Goal: Transaction & Acquisition: Purchase product/service

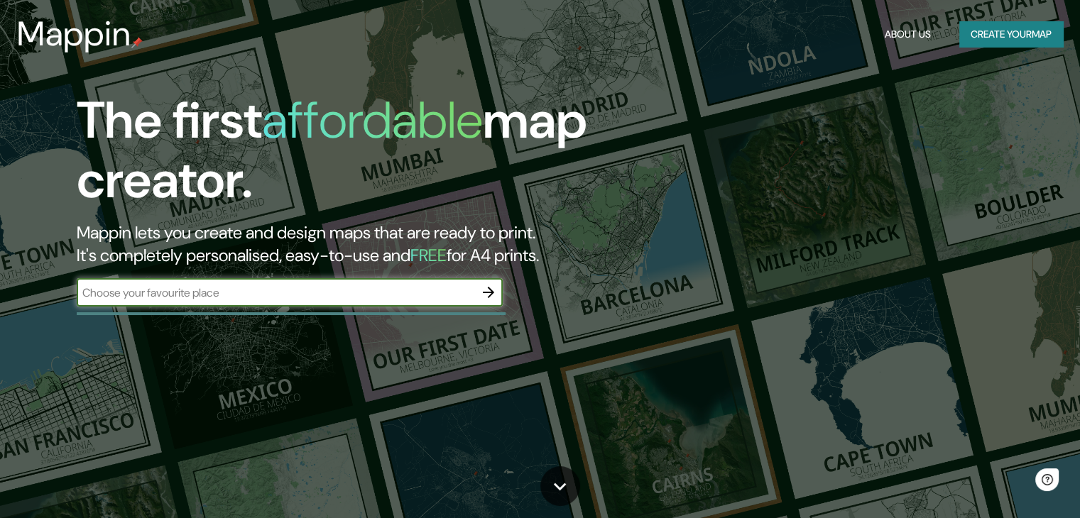
click at [986, 41] on button "Create your map" at bounding box center [1011, 34] width 104 height 26
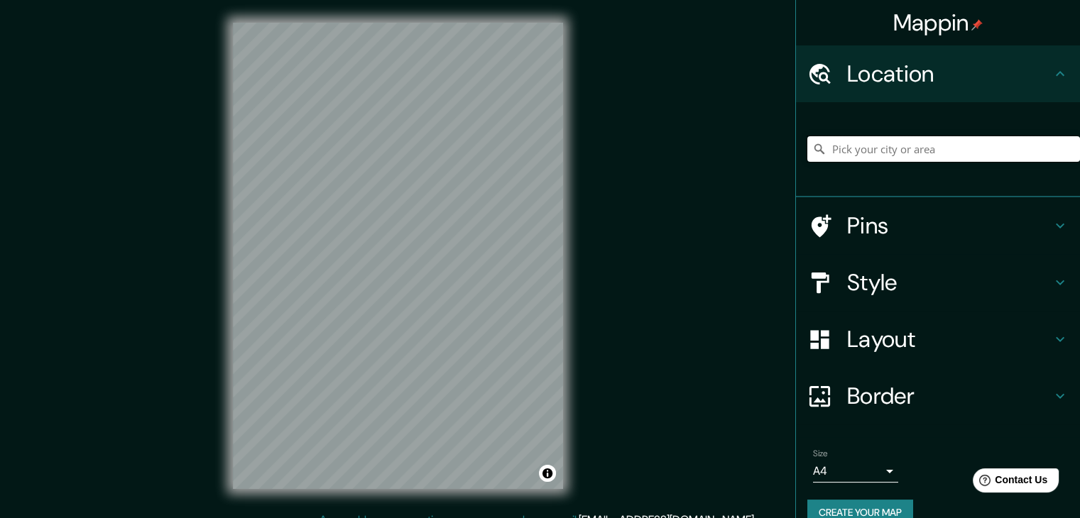
click at [883, 143] on input "Pick your city or area" at bounding box center [943, 149] width 273 height 26
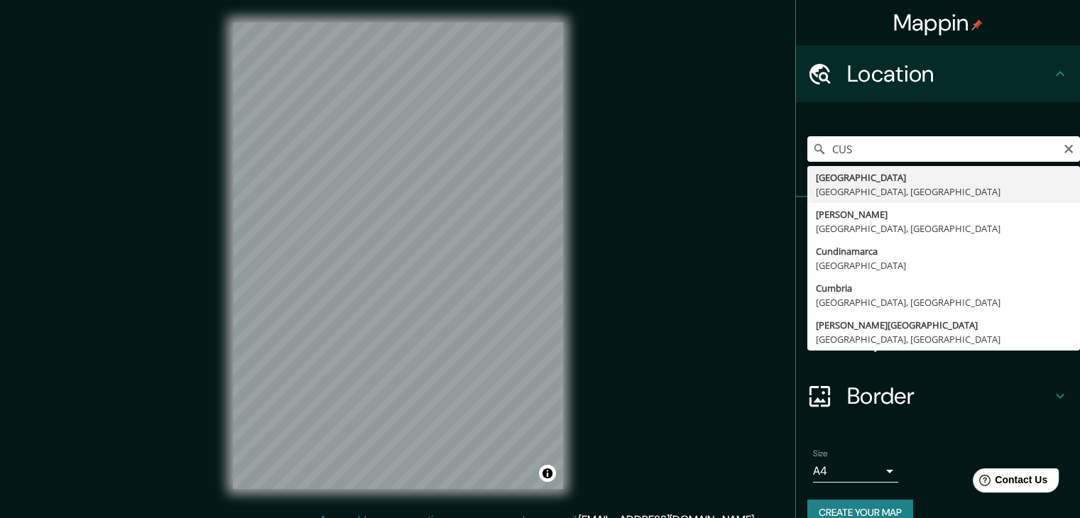
click at [881, 152] on input "CUS" at bounding box center [943, 149] width 273 height 26
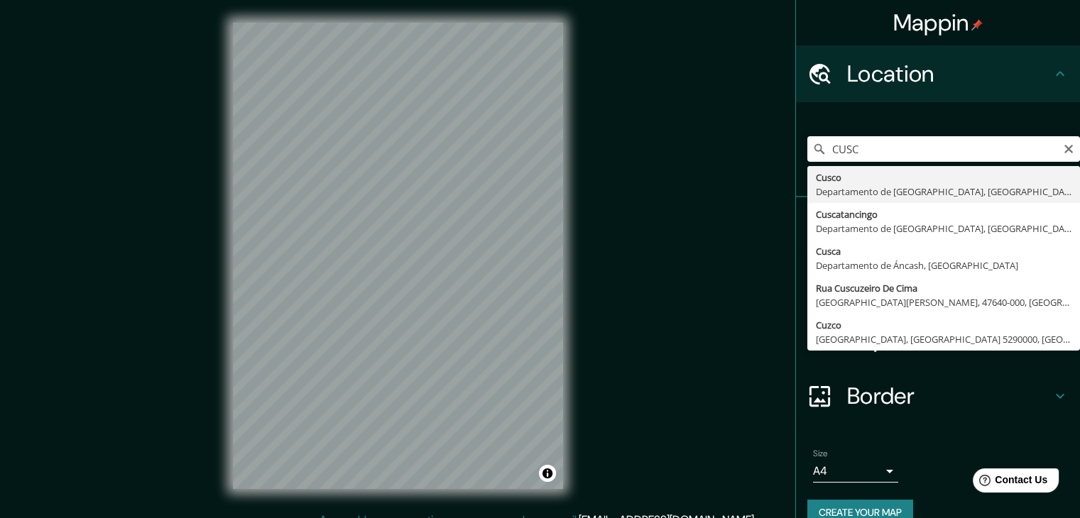
type input "Cusco, [GEOGRAPHIC_DATA], [GEOGRAPHIC_DATA]"
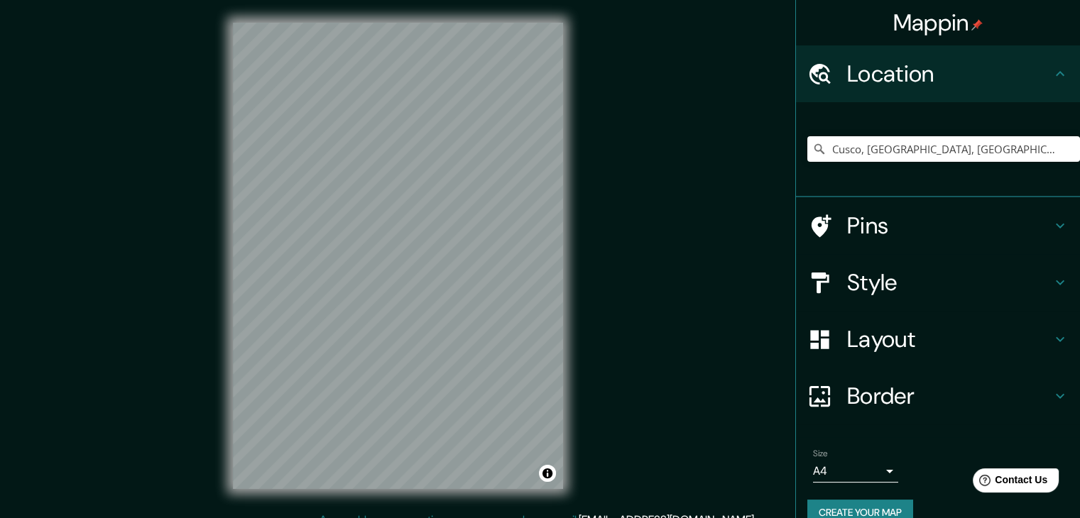
click at [852, 292] on h4 "Style" at bounding box center [949, 282] width 205 height 28
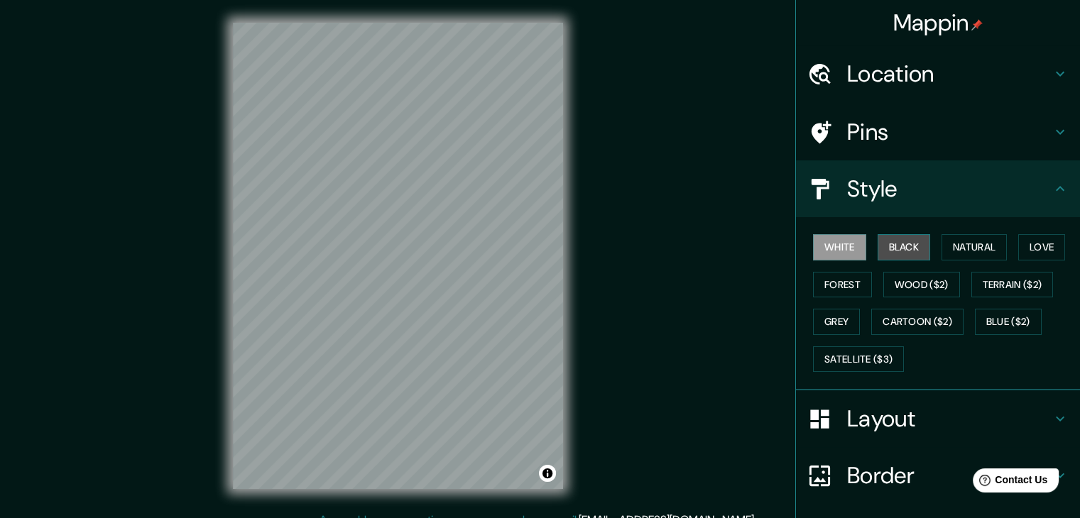
click at [887, 239] on button "Black" at bounding box center [904, 247] width 53 height 26
click at [838, 241] on button "White" at bounding box center [839, 247] width 53 height 26
click at [834, 413] on div at bounding box center [827, 419] width 40 height 25
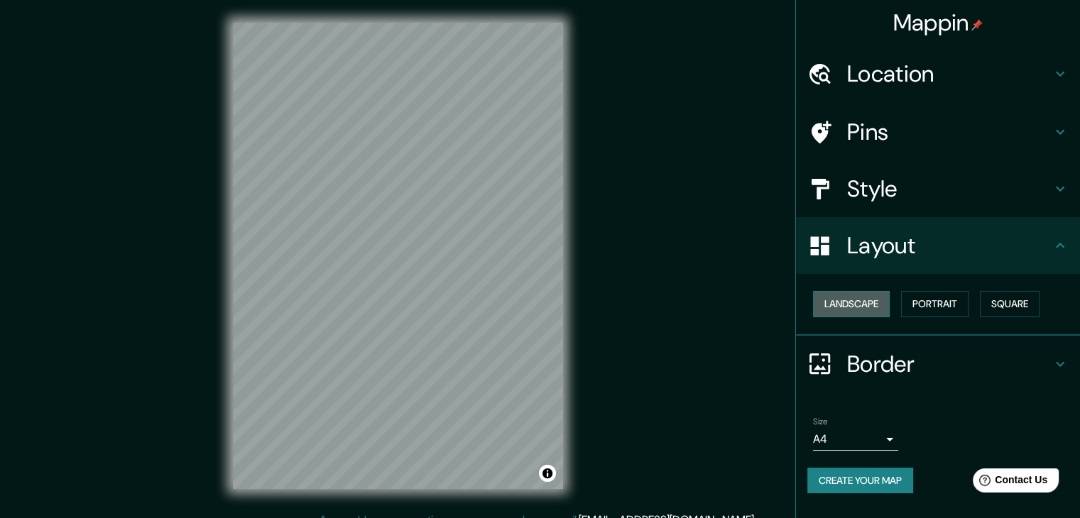
click at [881, 297] on button "Landscape" at bounding box center [851, 304] width 77 height 26
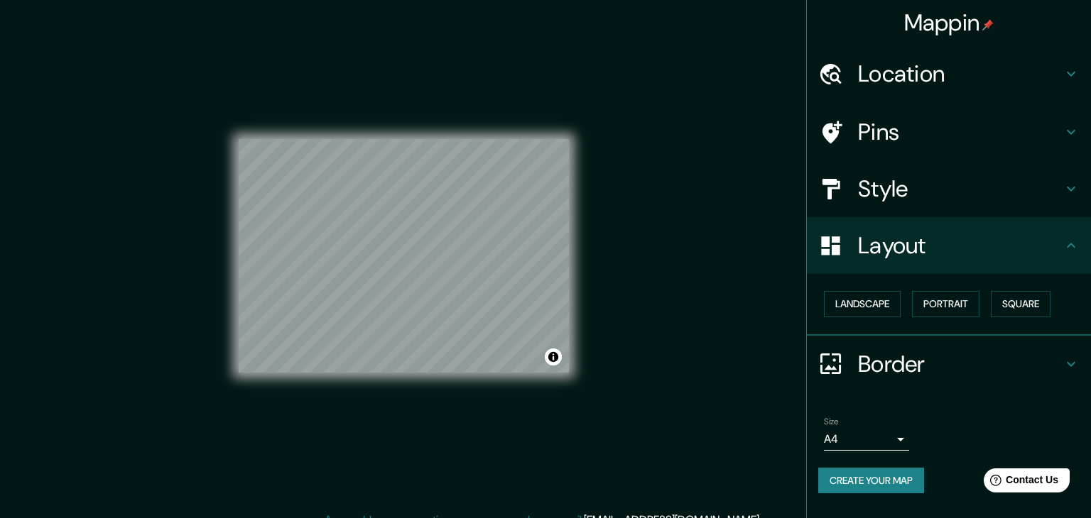
click at [879, 439] on body "Mappin Location [GEOGRAPHIC_DATA], [GEOGRAPHIC_DATA], [GEOGRAPHIC_DATA] Pins St…" at bounding box center [545, 259] width 1091 height 518
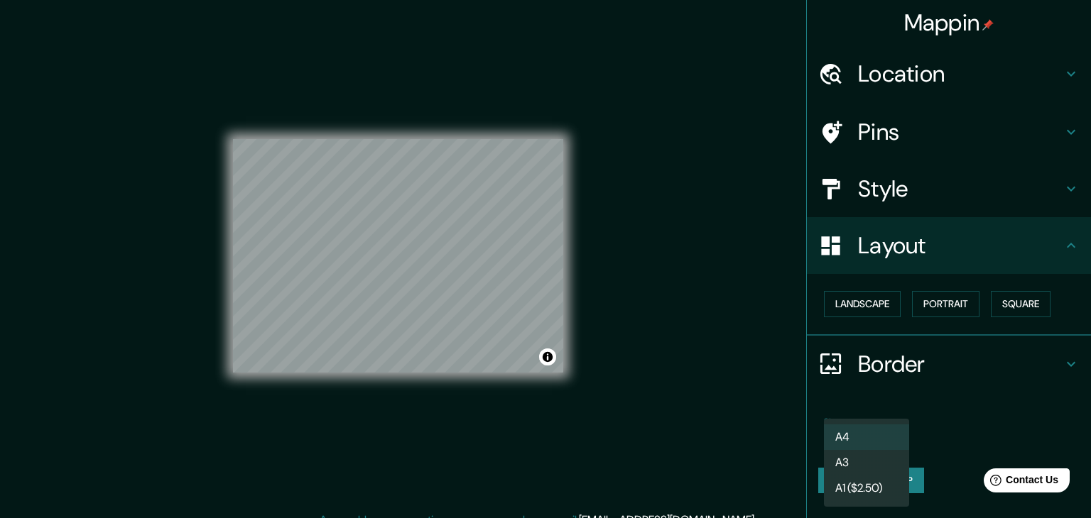
click at [862, 461] on li "A3" at bounding box center [866, 463] width 85 height 26
type input "a4"
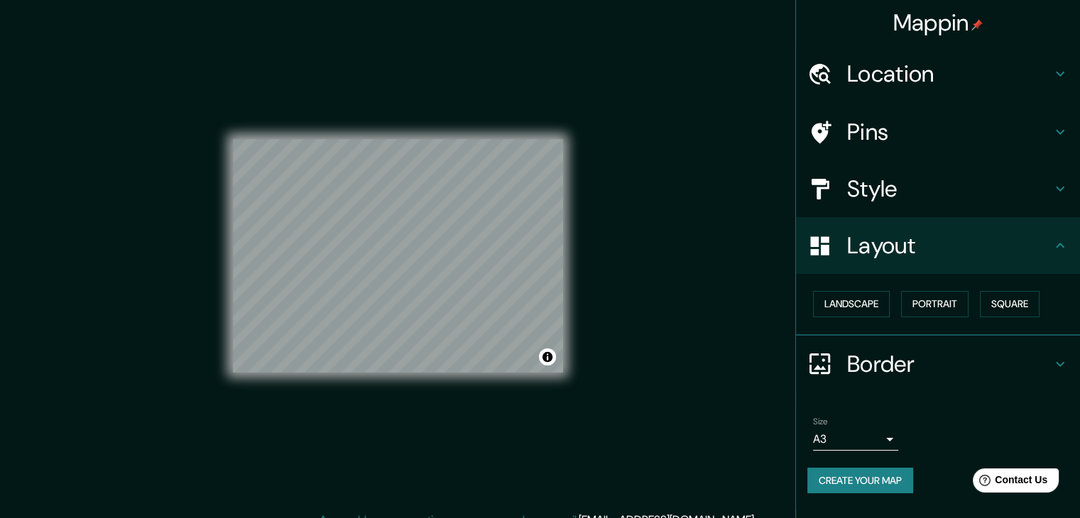
drag, startPoint x: 883, startPoint y: 481, endPoint x: 875, endPoint y: 481, distance: 7.8
click at [881, 481] on button "Create your map" at bounding box center [860, 481] width 106 height 26
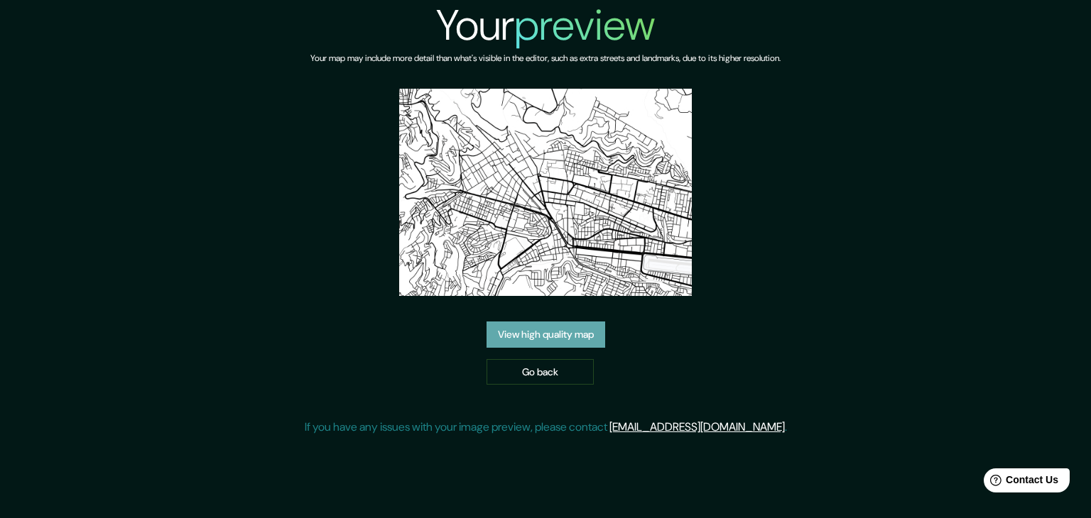
click at [544, 343] on link "View high quality map" at bounding box center [545, 335] width 119 height 26
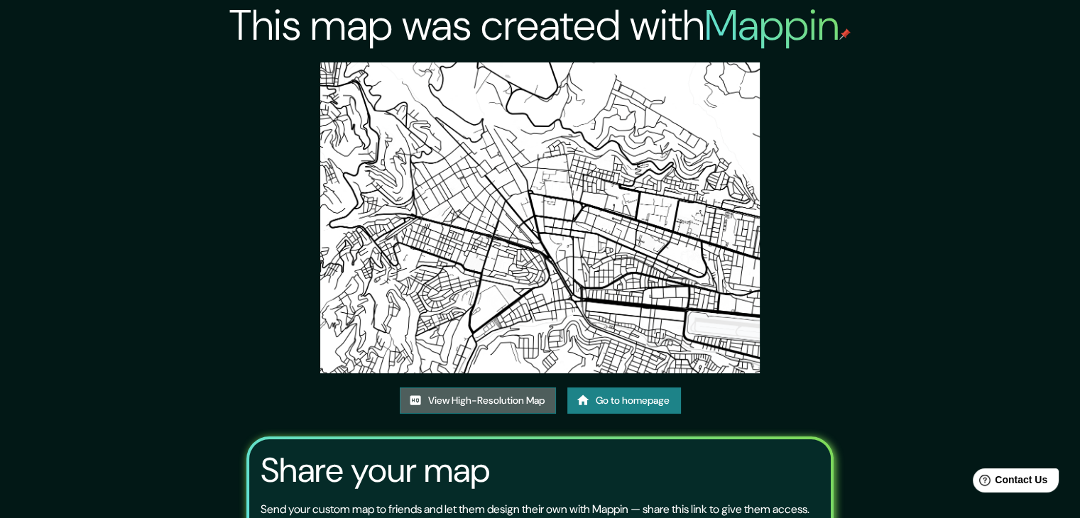
click at [483, 398] on link "View High-Resolution Map" at bounding box center [478, 401] width 156 height 26
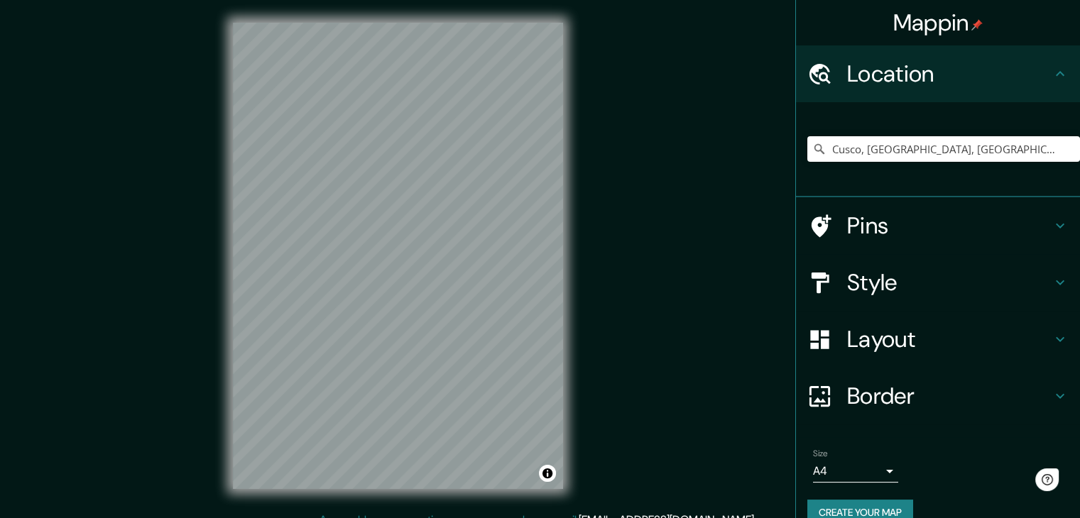
click at [860, 279] on h4 "Style" at bounding box center [949, 282] width 205 height 28
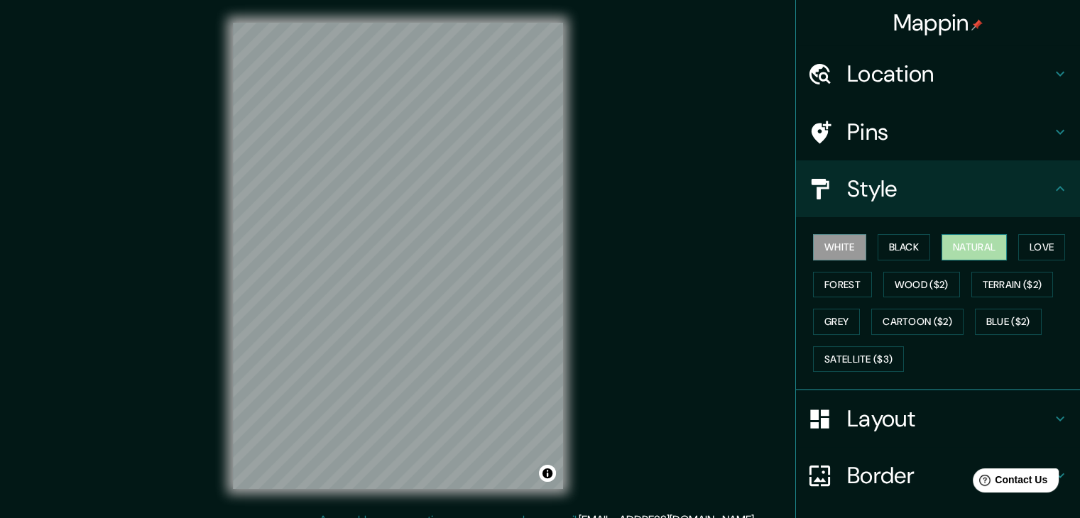
click at [973, 247] on button "Natural" at bounding box center [974, 247] width 65 height 26
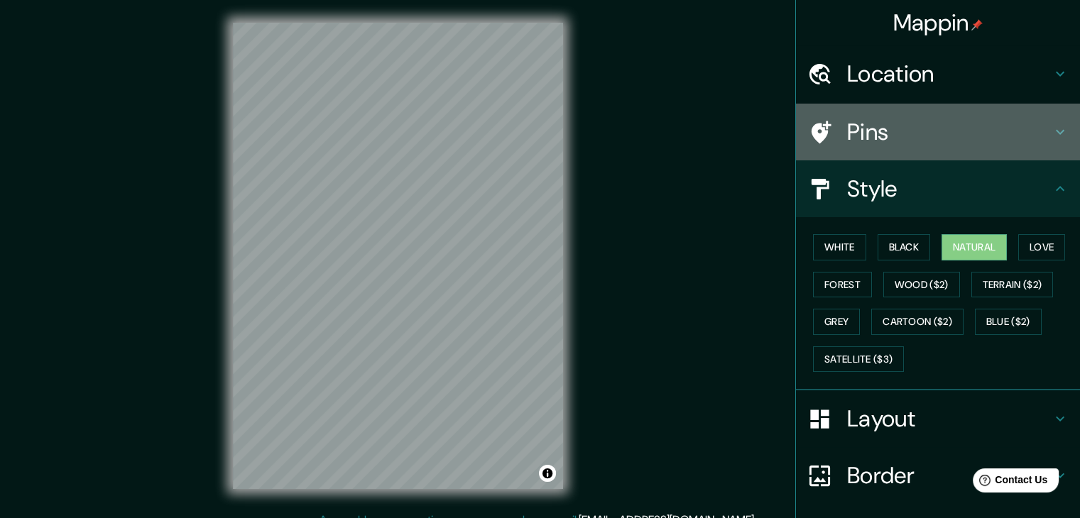
click at [885, 124] on h4 "Pins" at bounding box center [949, 132] width 205 height 28
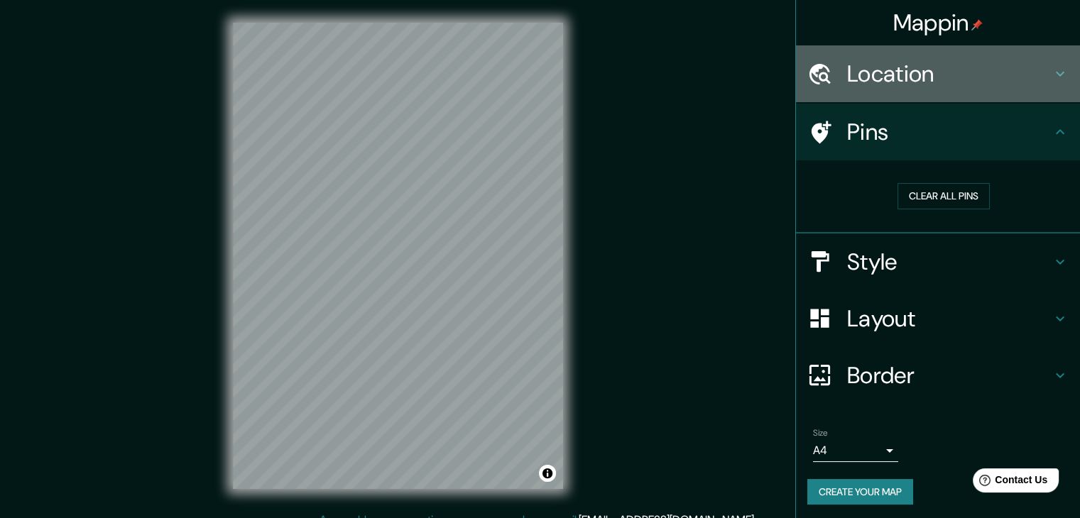
click at [915, 86] on h4 "Location" at bounding box center [949, 74] width 205 height 28
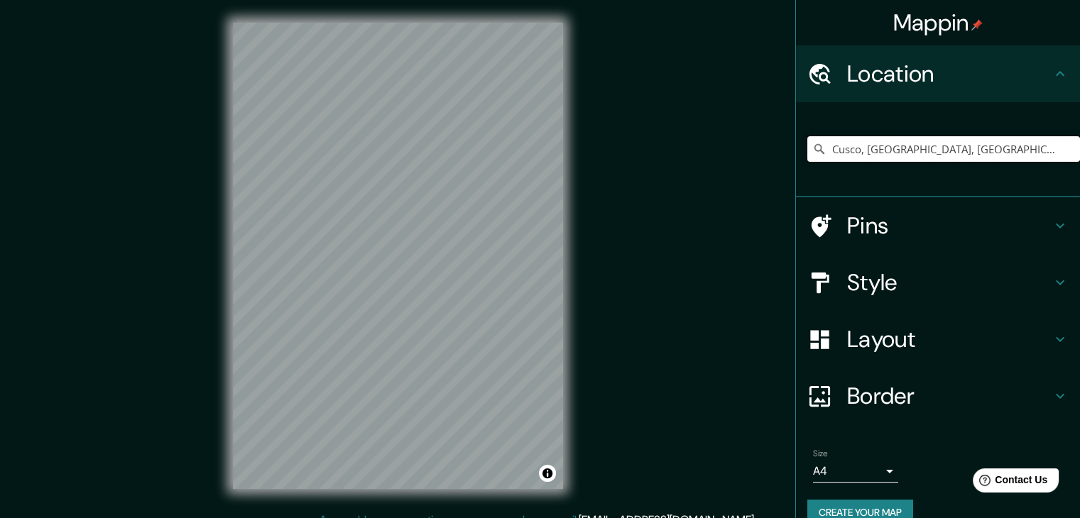
click at [893, 151] on input "Cusco, Departamento de Cusco, Perú" at bounding box center [943, 149] width 273 height 26
click at [812, 152] on icon at bounding box center [819, 149] width 14 height 14
click at [812, 147] on icon at bounding box center [819, 149] width 14 height 14
drag, startPoint x: 809, startPoint y: 147, endPoint x: 817, endPoint y: 149, distance: 8.8
click at [813, 148] on icon at bounding box center [819, 149] width 14 height 14
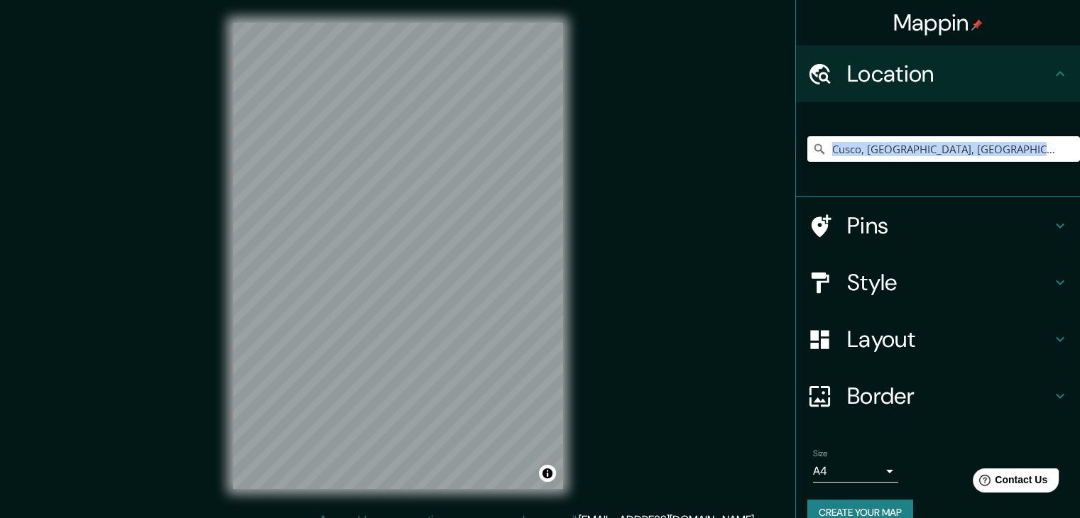
click at [864, 151] on input "Cusco, [GEOGRAPHIC_DATA], [GEOGRAPHIC_DATA]" at bounding box center [943, 149] width 273 height 26
click at [913, 145] on input "Cusco, [GEOGRAPHIC_DATA], [GEOGRAPHIC_DATA]" at bounding box center [943, 149] width 273 height 26
drag, startPoint x: 1030, startPoint y: 151, endPoint x: 705, endPoint y: 142, distance: 326.1
click at [705, 142] on div "Mappin Location Cusco, Departamento de Cusco, Perú Pins Style Layout Border Cho…" at bounding box center [540, 267] width 1080 height 535
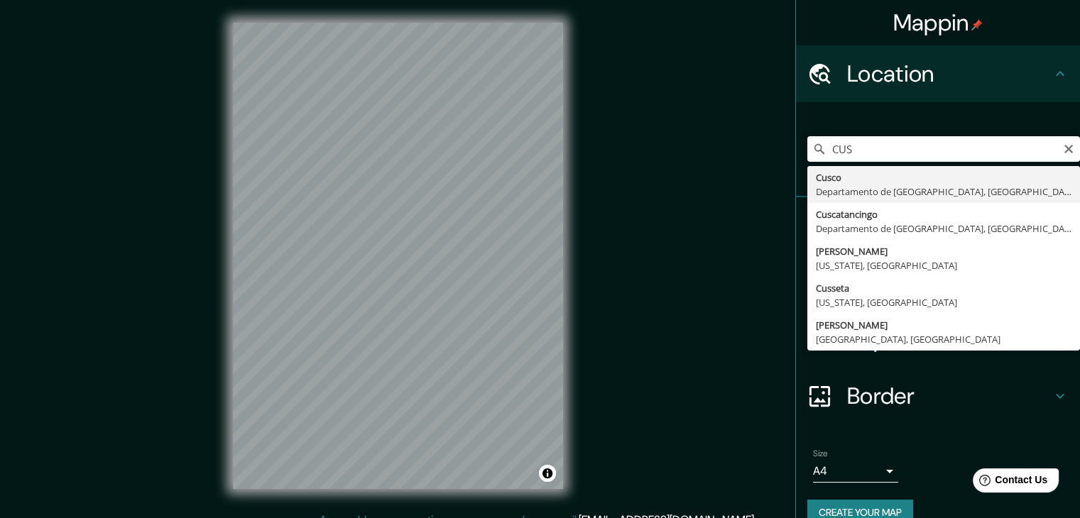
type input "Cusco, [GEOGRAPHIC_DATA], [GEOGRAPHIC_DATA]"
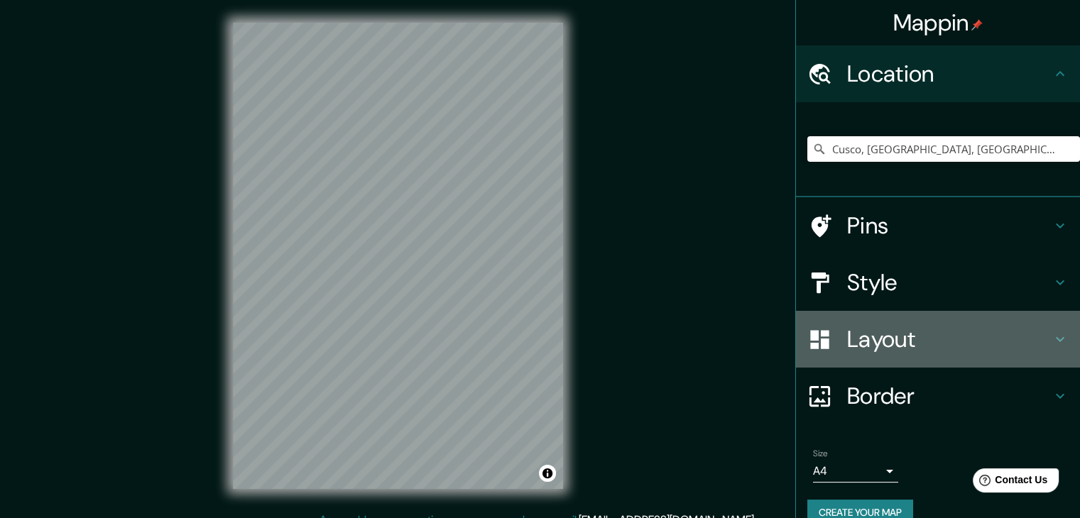
click at [867, 344] on h4 "Layout" at bounding box center [949, 339] width 205 height 28
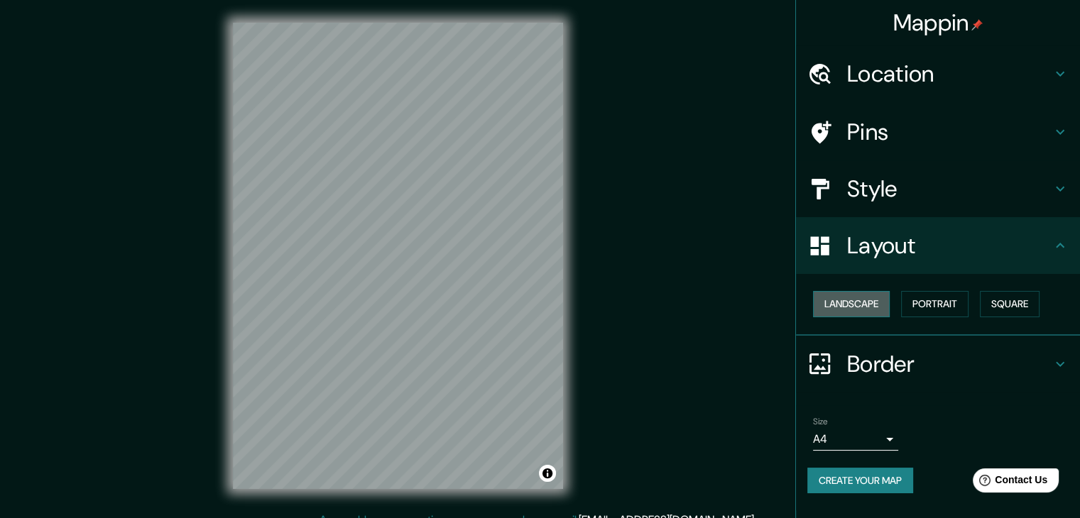
click at [857, 295] on button "Landscape" at bounding box center [851, 304] width 77 height 26
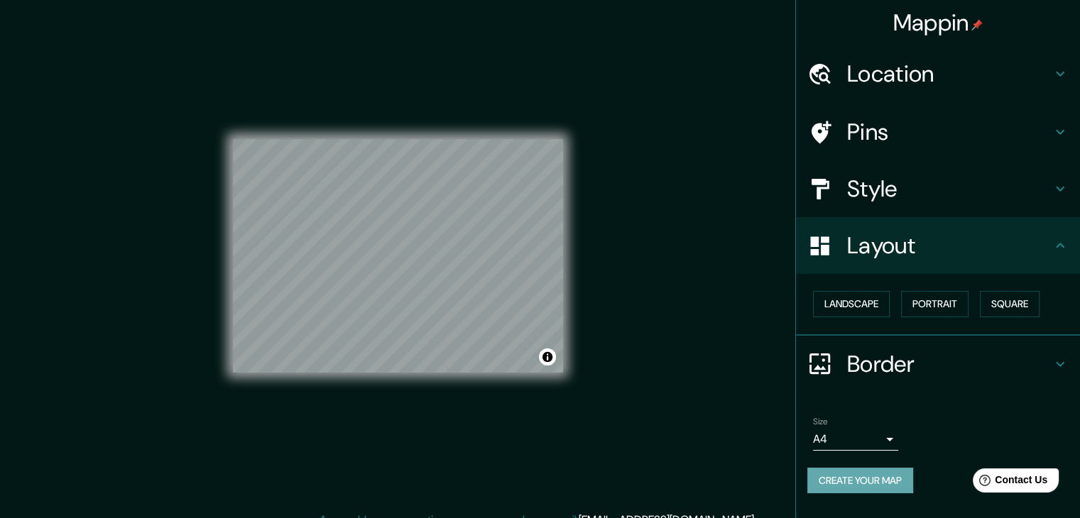
click at [898, 478] on button "Create your map" at bounding box center [860, 481] width 106 height 26
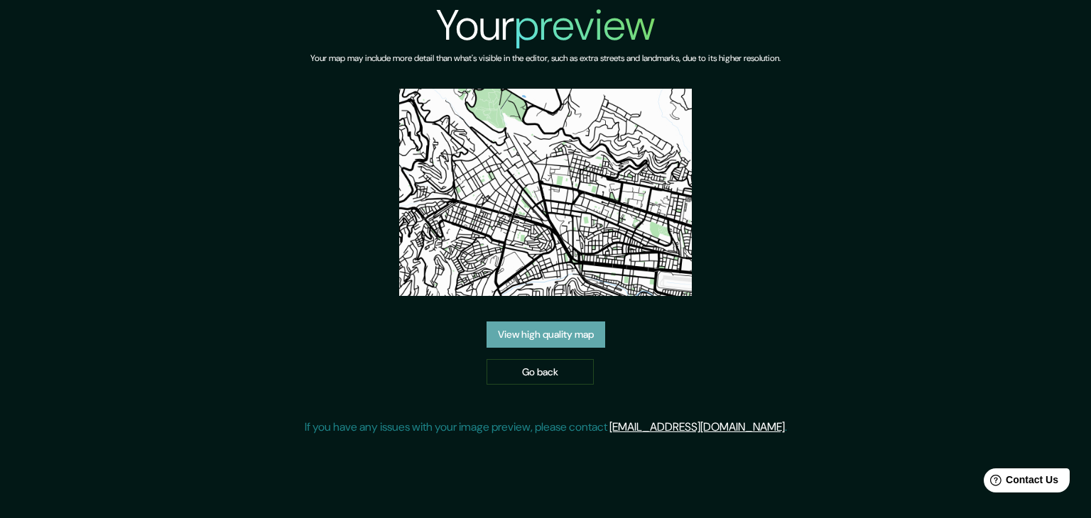
click at [586, 328] on link "View high quality map" at bounding box center [545, 335] width 119 height 26
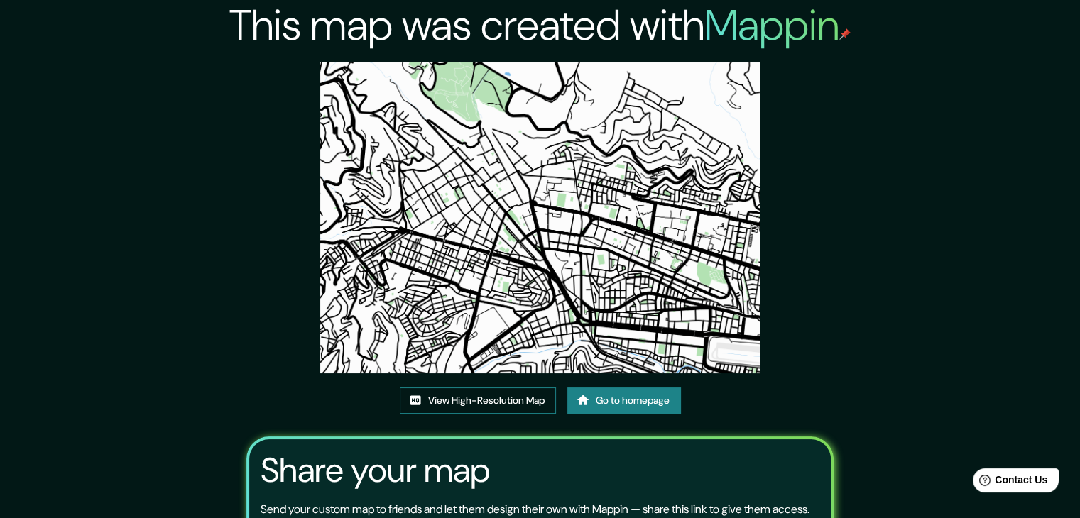
click at [469, 408] on link "View High-Resolution Map" at bounding box center [478, 401] width 156 height 26
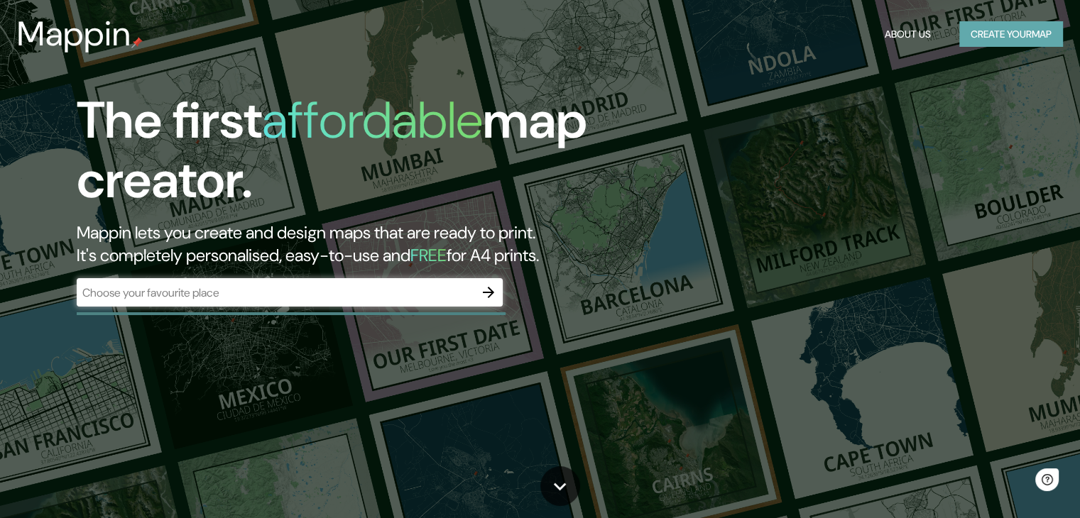
click at [999, 46] on button "Create your map" at bounding box center [1011, 34] width 104 height 26
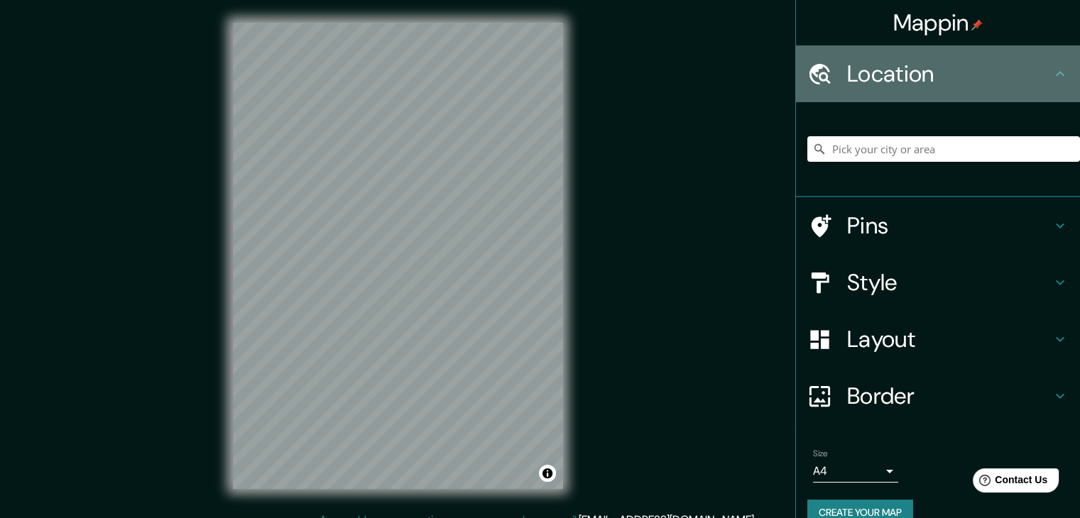
click at [945, 65] on h4 "Location" at bounding box center [949, 74] width 205 height 28
click at [867, 76] on h4 "Location" at bounding box center [949, 74] width 205 height 28
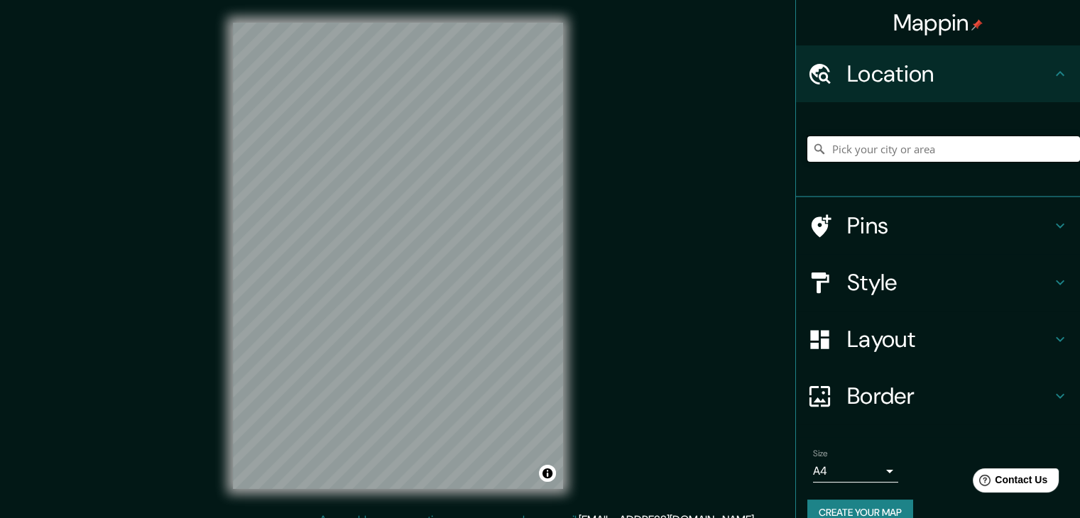
click at [849, 161] on input "Pick your city or area" at bounding box center [943, 149] width 273 height 26
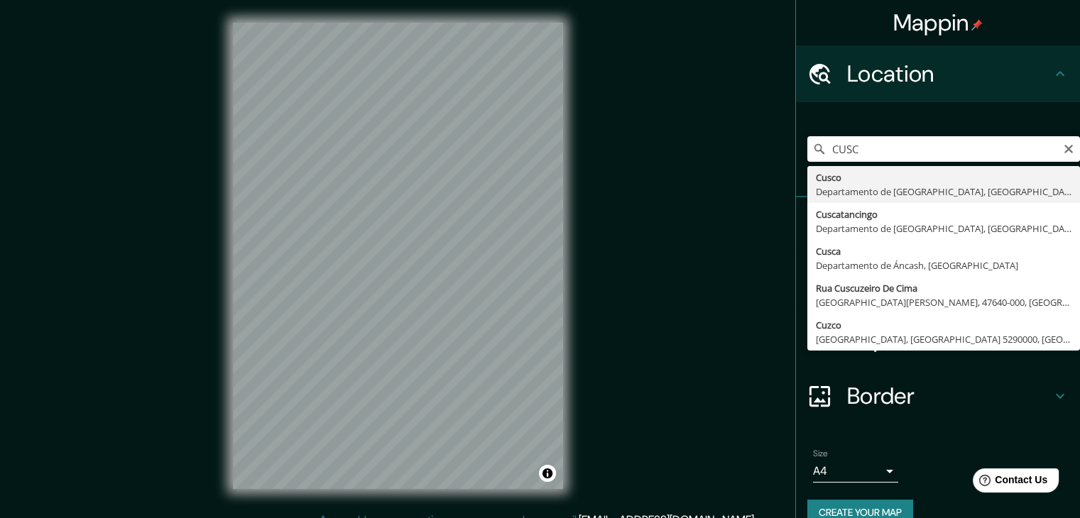
type input "Cusco, [GEOGRAPHIC_DATA], [GEOGRAPHIC_DATA]"
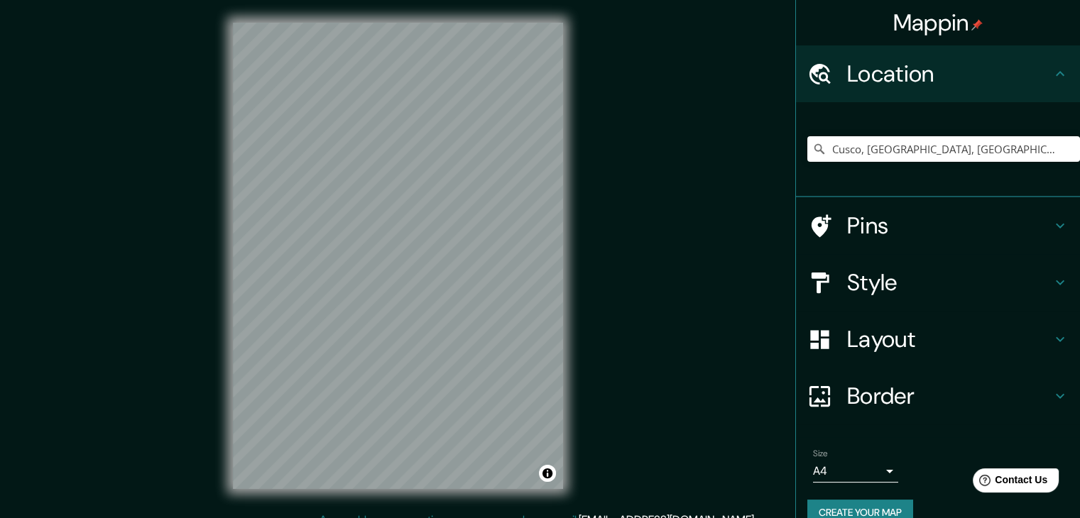
click at [932, 357] on div "Layout" at bounding box center [938, 339] width 284 height 57
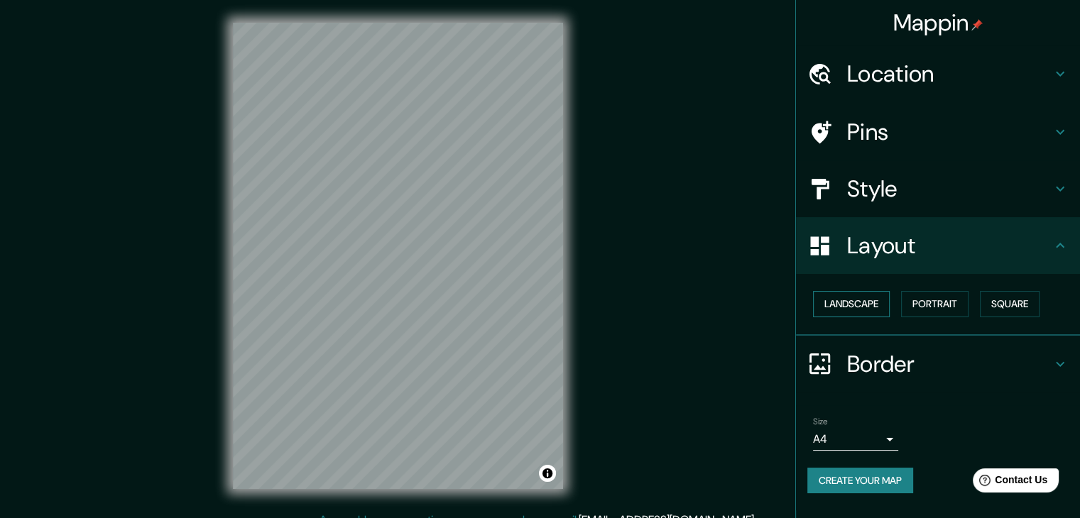
click at [850, 299] on button "Landscape" at bounding box center [851, 304] width 77 height 26
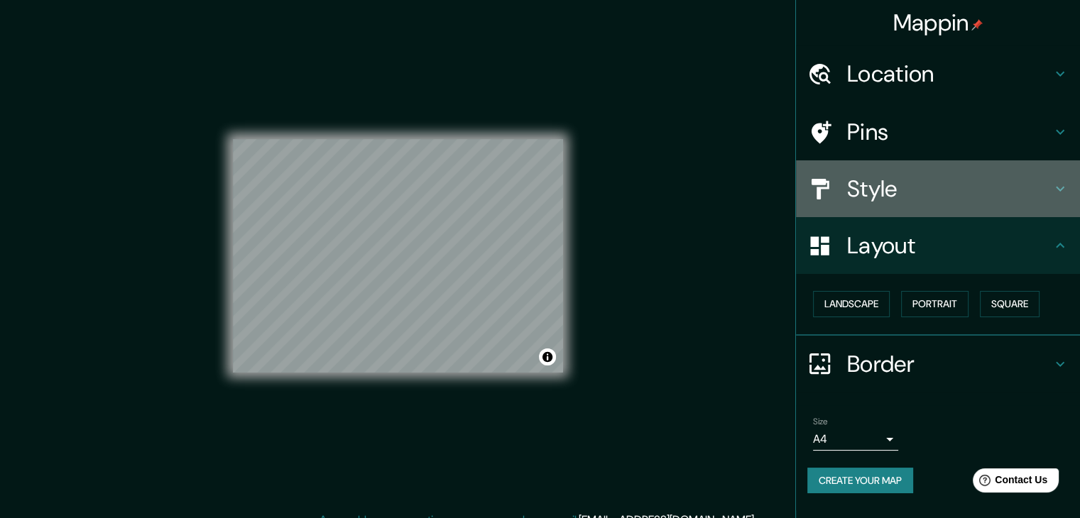
click at [945, 186] on h4 "Style" at bounding box center [949, 189] width 205 height 28
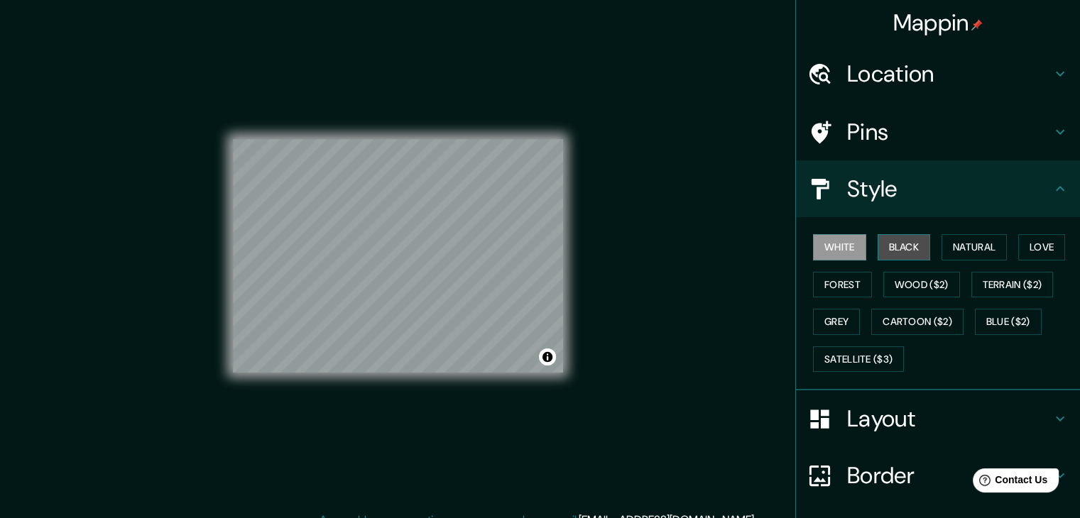
click at [902, 242] on button "Black" at bounding box center [904, 247] width 53 height 26
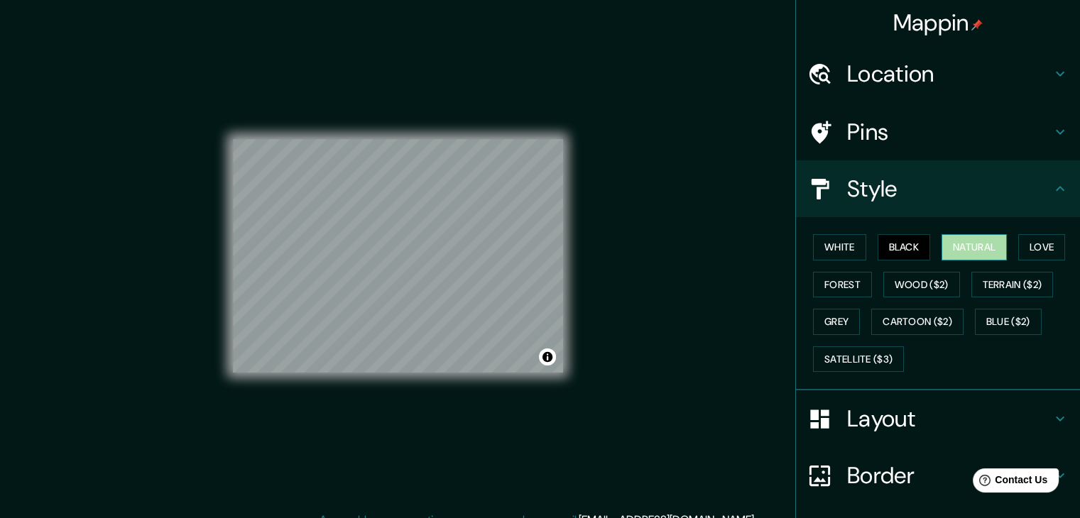
click at [952, 248] on button "Natural" at bounding box center [974, 247] width 65 height 26
click at [832, 281] on button "Forest" at bounding box center [842, 285] width 59 height 26
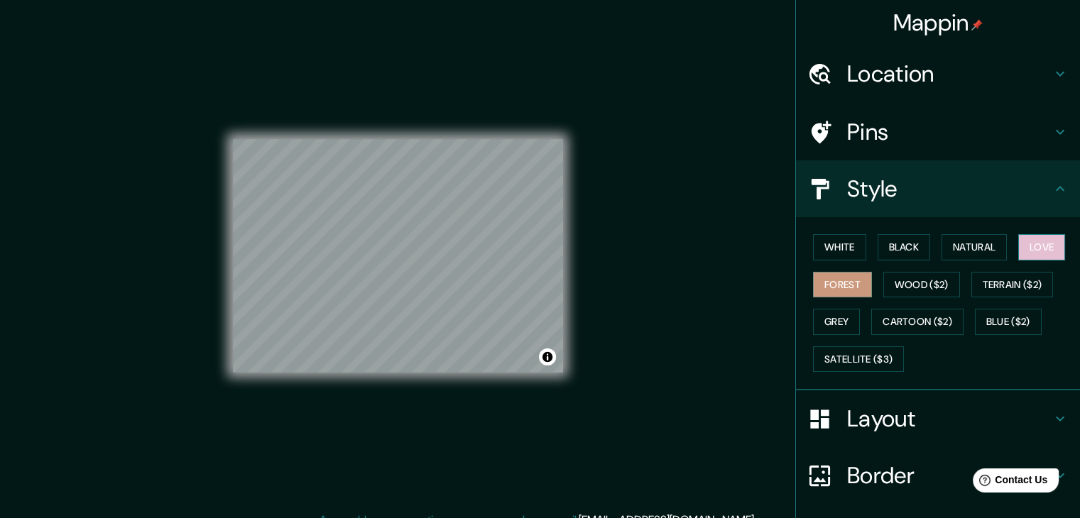
click at [1028, 251] on button "Love" at bounding box center [1041, 247] width 47 height 26
click at [967, 245] on button "Natural" at bounding box center [974, 247] width 65 height 26
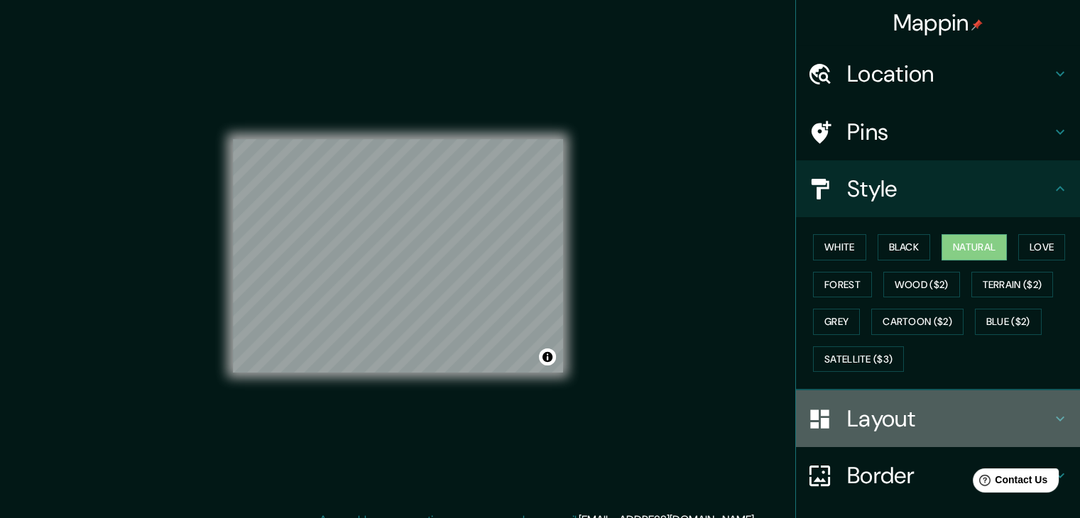
click at [864, 414] on h4 "Layout" at bounding box center [949, 419] width 205 height 28
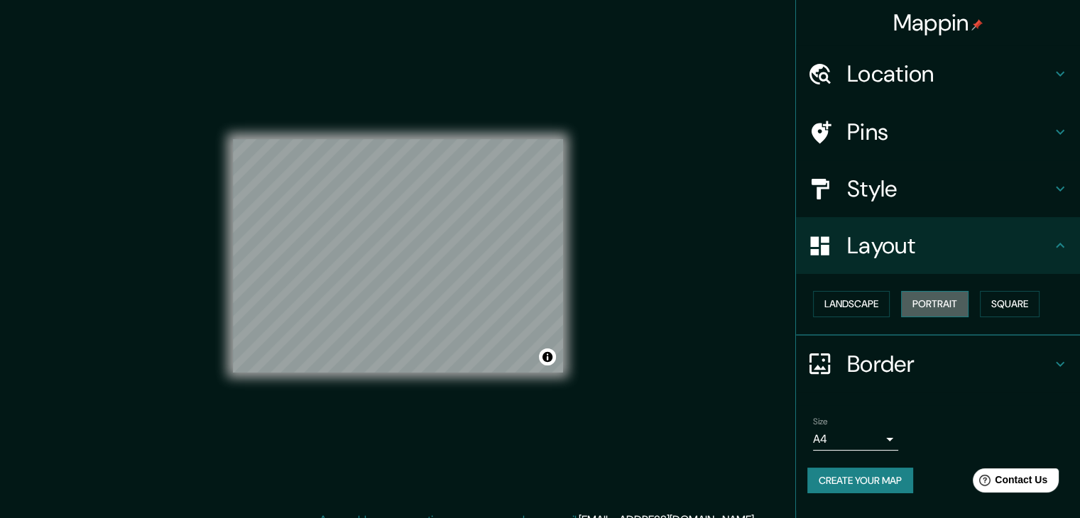
click at [937, 307] on button "Portrait" at bounding box center [934, 304] width 67 height 26
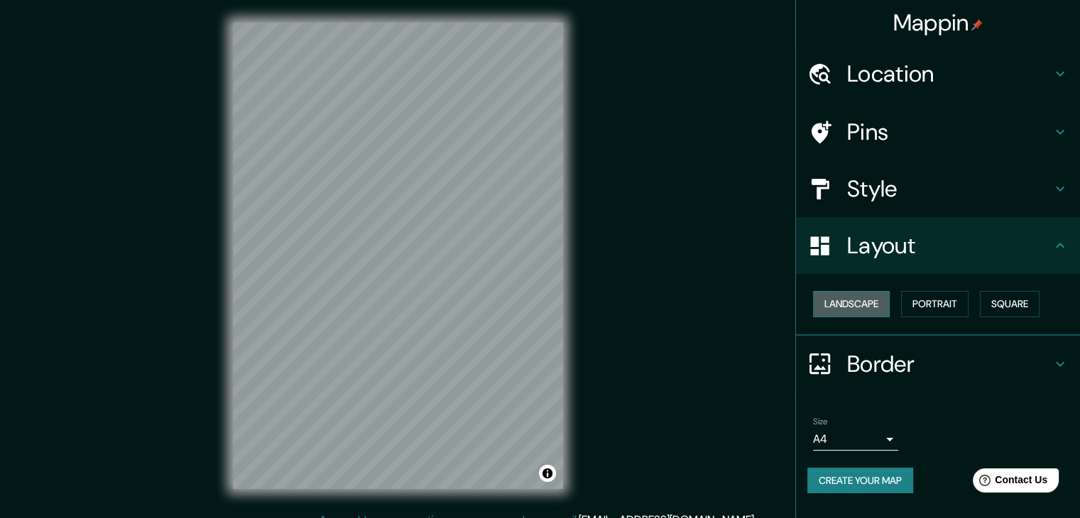
click at [890, 308] on button "Landscape" at bounding box center [851, 304] width 77 height 26
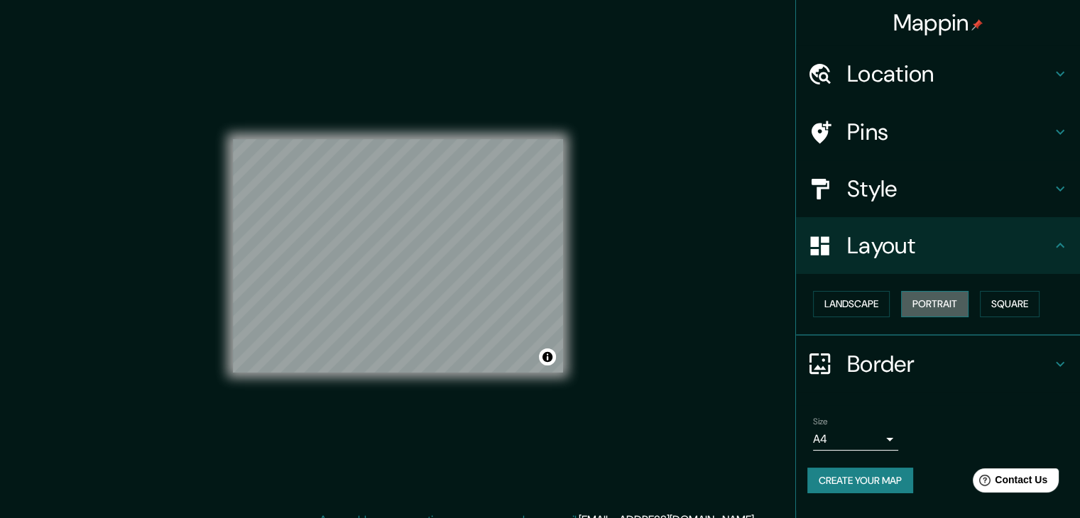
click at [932, 313] on button "Portrait" at bounding box center [934, 304] width 67 height 26
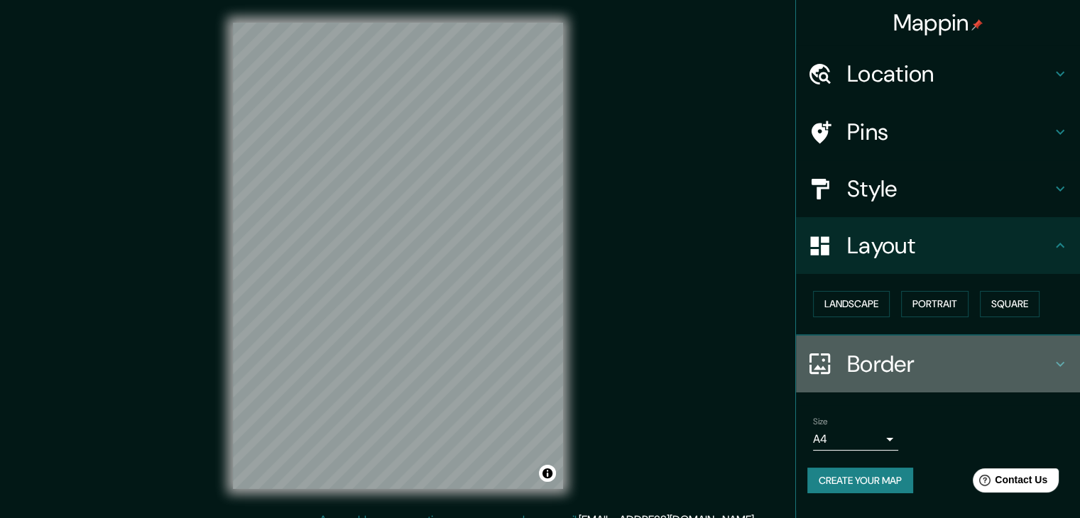
click at [932, 366] on h4 "Border" at bounding box center [949, 364] width 205 height 28
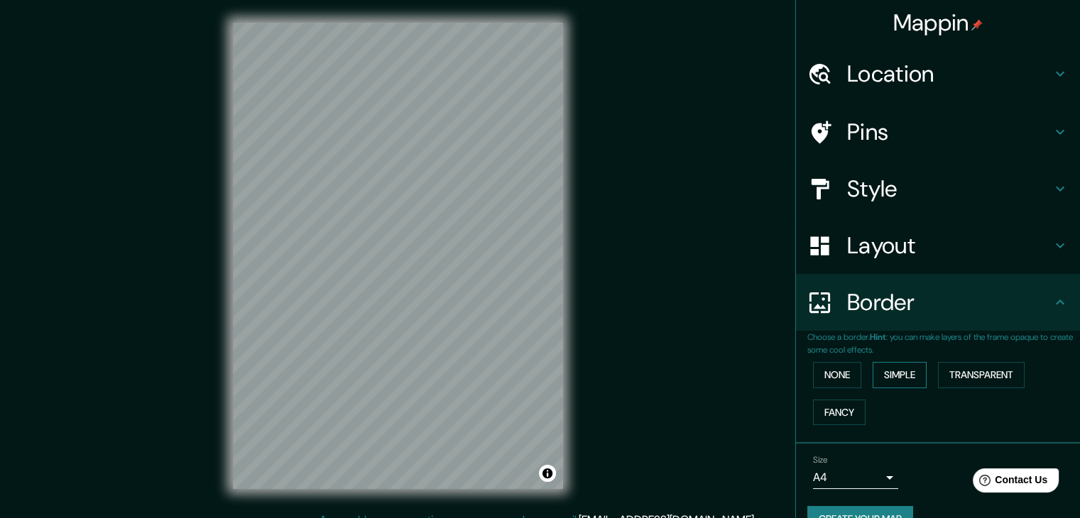
click at [880, 376] on button "Simple" at bounding box center [900, 375] width 54 height 26
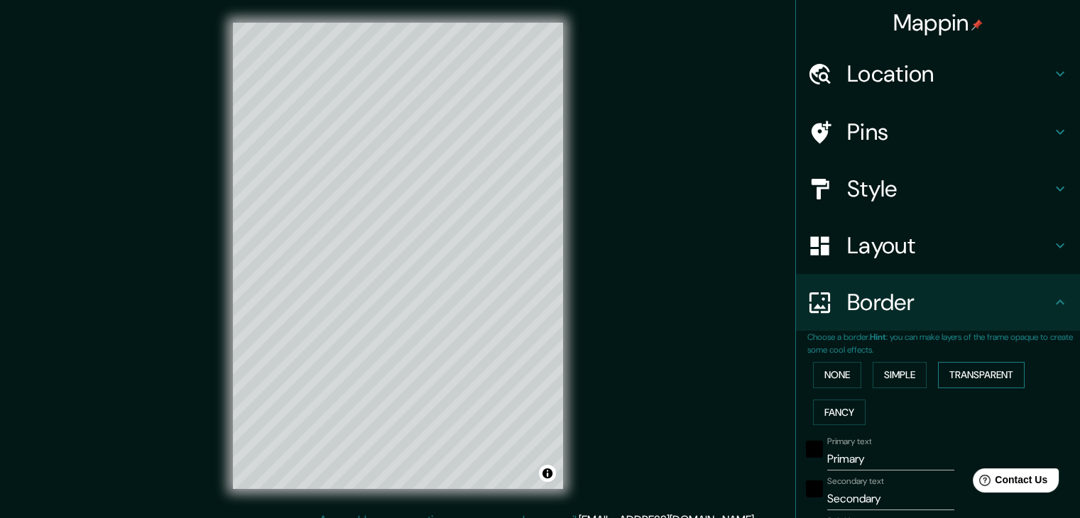
click at [963, 370] on button "Transparent" at bounding box center [981, 375] width 87 height 26
click at [832, 402] on button "Fancy" at bounding box center [839, 413] width 53 height 26
click at [823, 368] on button "None" at bounding box center [837, 375] width 48 height 26
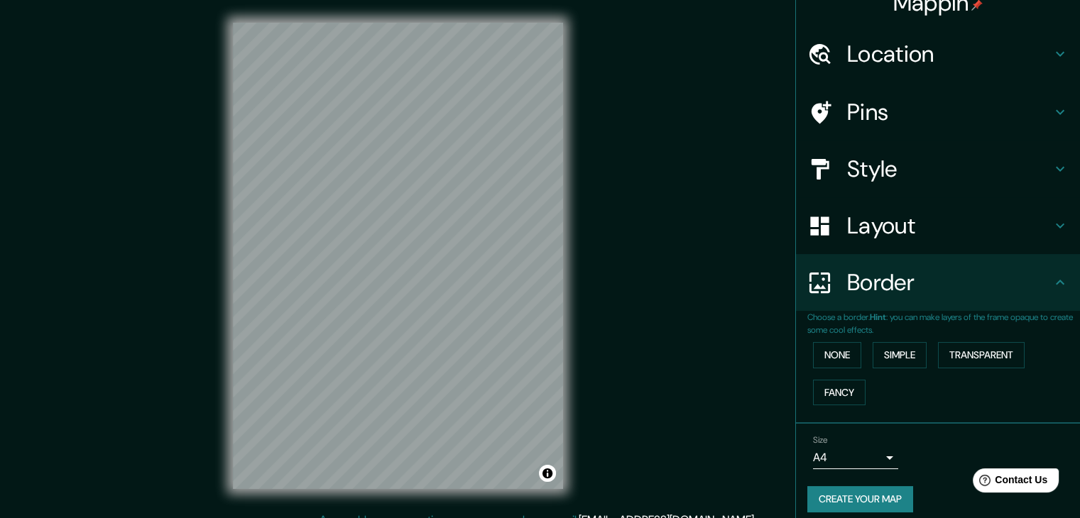
scroll to position [30, 0]
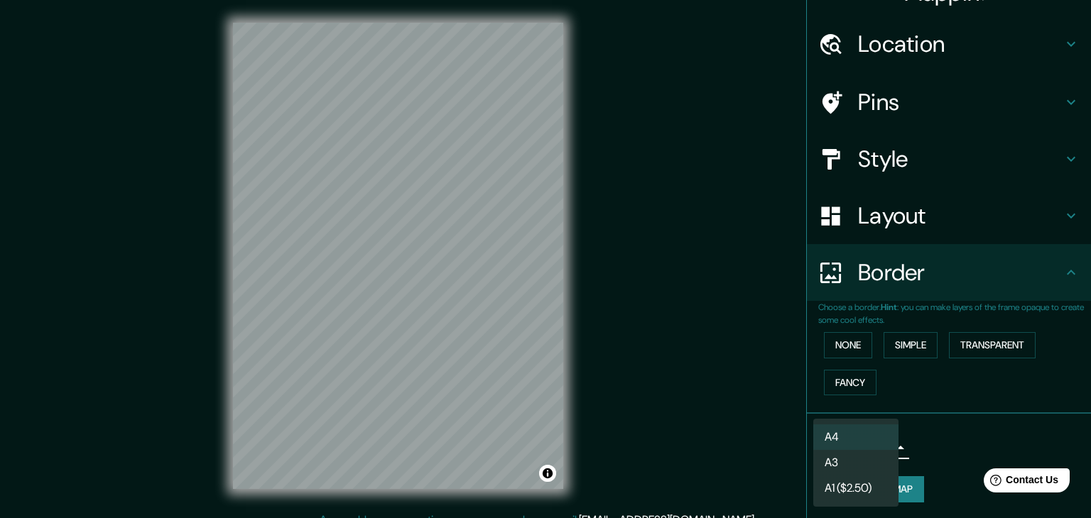
click at [863, 439] on body "Mappin Location Cusco, Departamento de Cusco, Perú Pins Style Layout Border Cho…" at bounding box center [545, 259] width 1091 height 518
click at [849, 458] on li "A3" at bounding box center [855, 463] width 85 height 26
type input "a4"
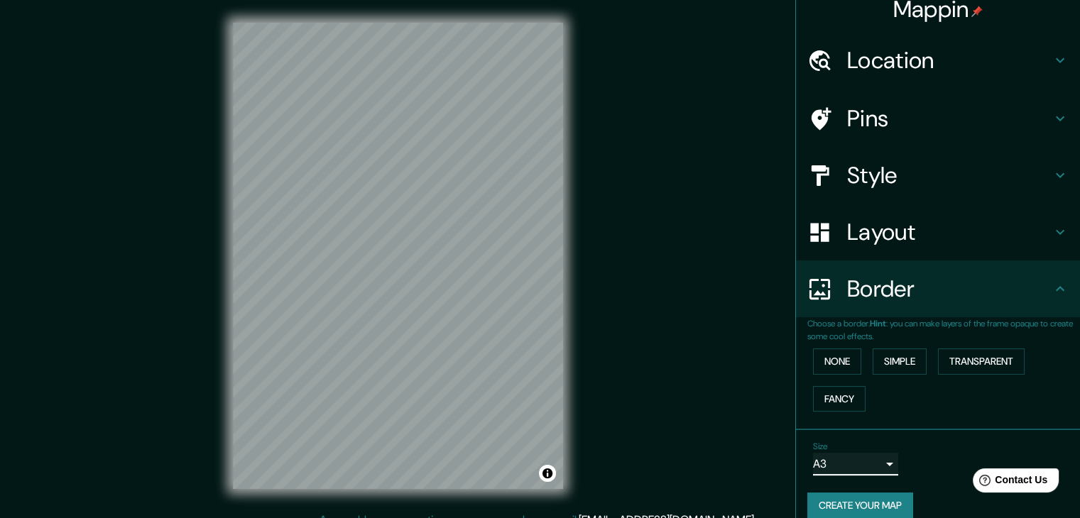
scroll to position [0, 0]
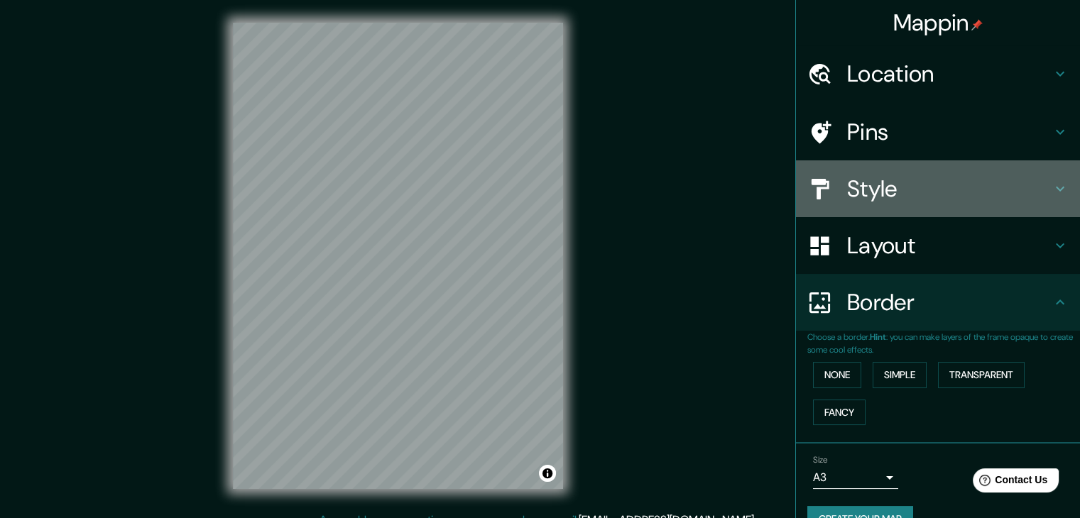
click at [857, 175] on h4 "Style" at bounding box center [949, 189] width 205 height 28
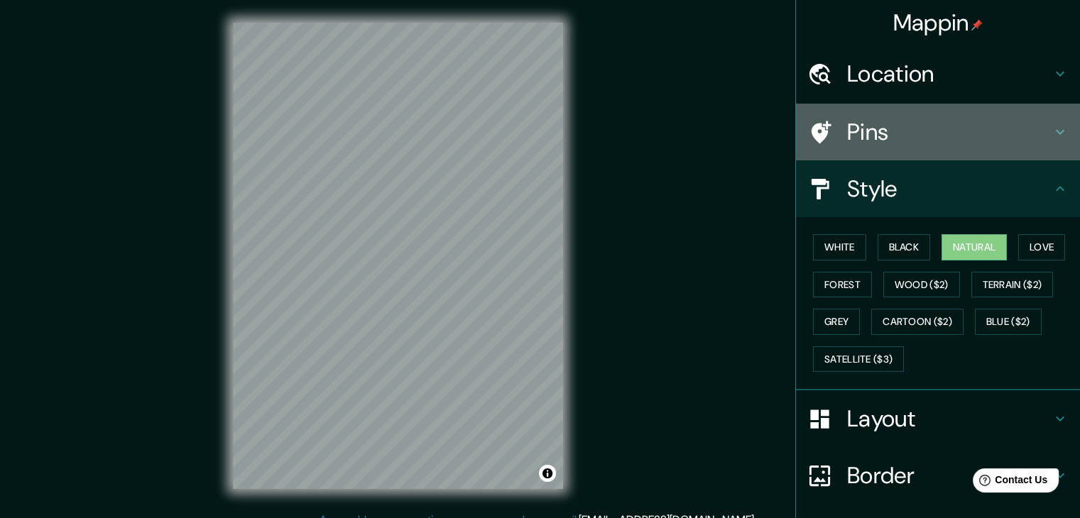
click at [926, 123] on h4 "Pins" at bounding box center [949, 132] width 205 height 28
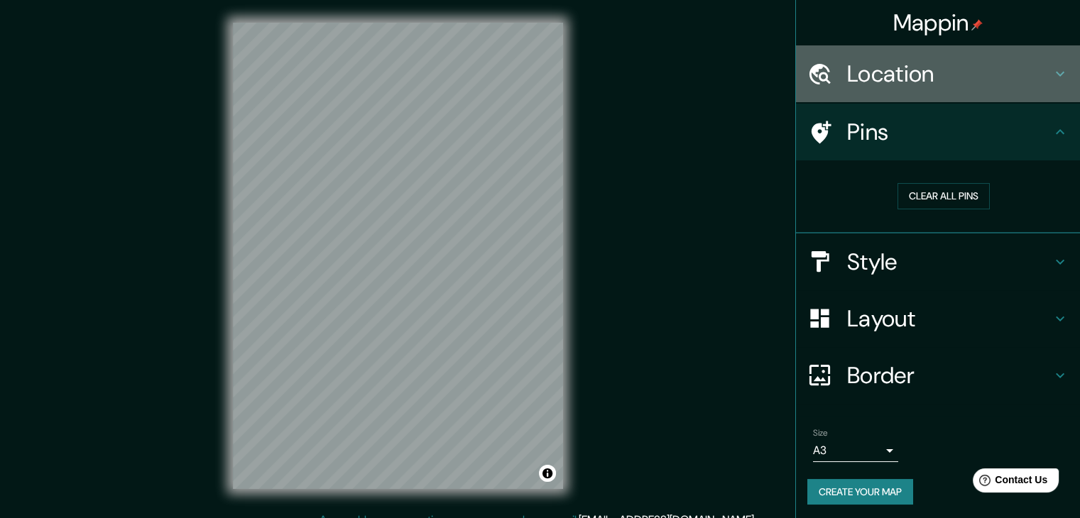
click at [939, 83] on h4 "Location" at bounding box center [949, 74] width 205 height 28
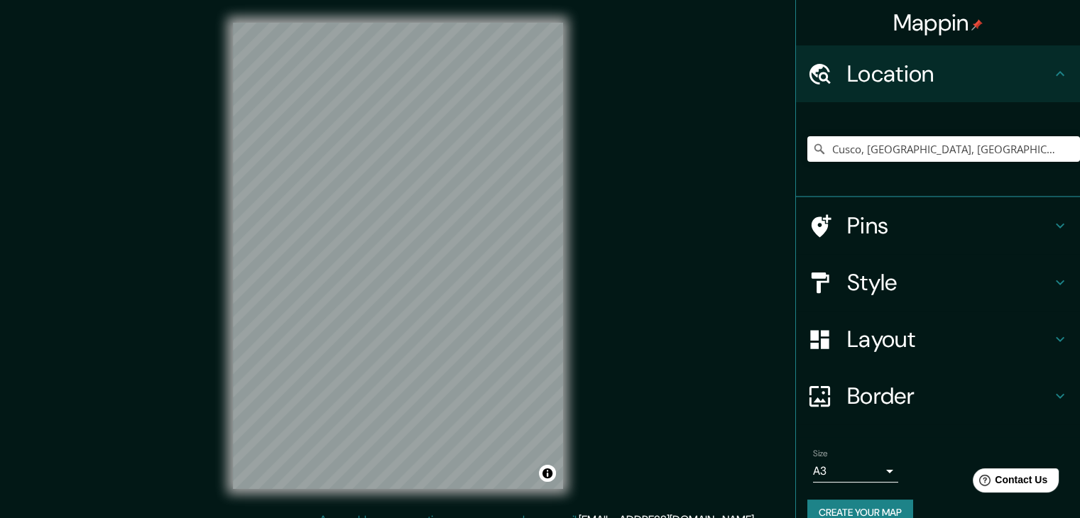
click at [876, 281] on h4 "Style" at bounding box center [949, 282] width 205 height 28
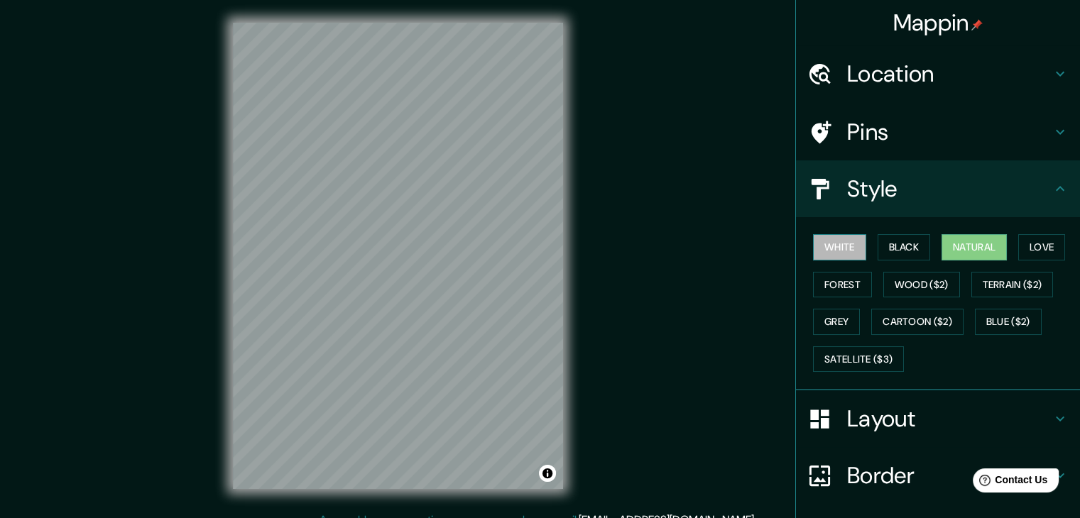
click at [815, 245] on button "White" at bounding box center [839, 247] width 53 height 26
click at [881, 245] on button "Black" at bounding box center [904, 247] width 53 height 26
click at [955, 245] on button "Natural" at bounding box center [974, 247] width 65 height 26
click at [1025, 293] on button "Terrain ($2)" at bounding box center [1013, 285] width 82 height 26
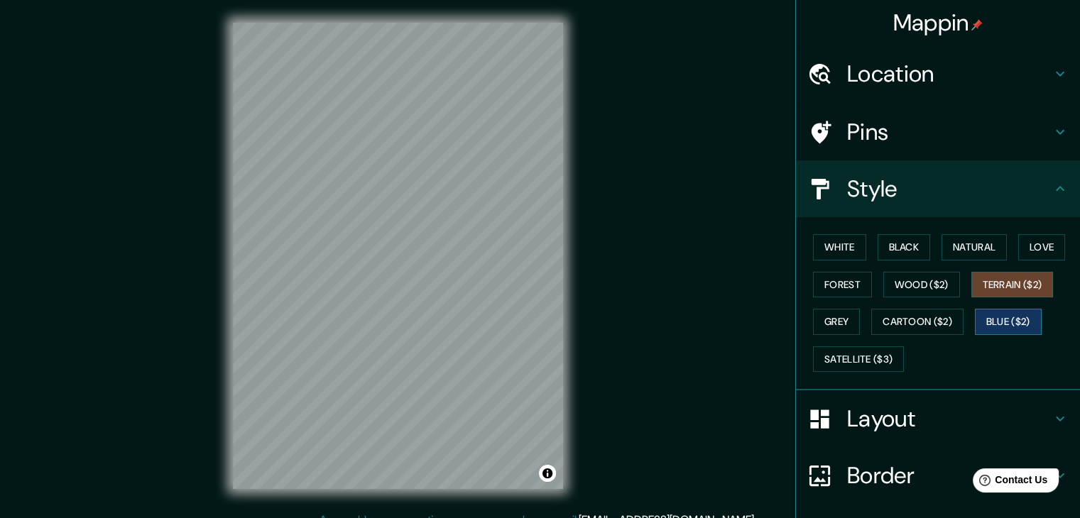
click at [1016, 319] on button "Blue ($2)" at bounding box center [1008, 322] width 67 height 26
click at [827, 320] on button "Grey" at bounding box center [836, 322] width 47 height 26
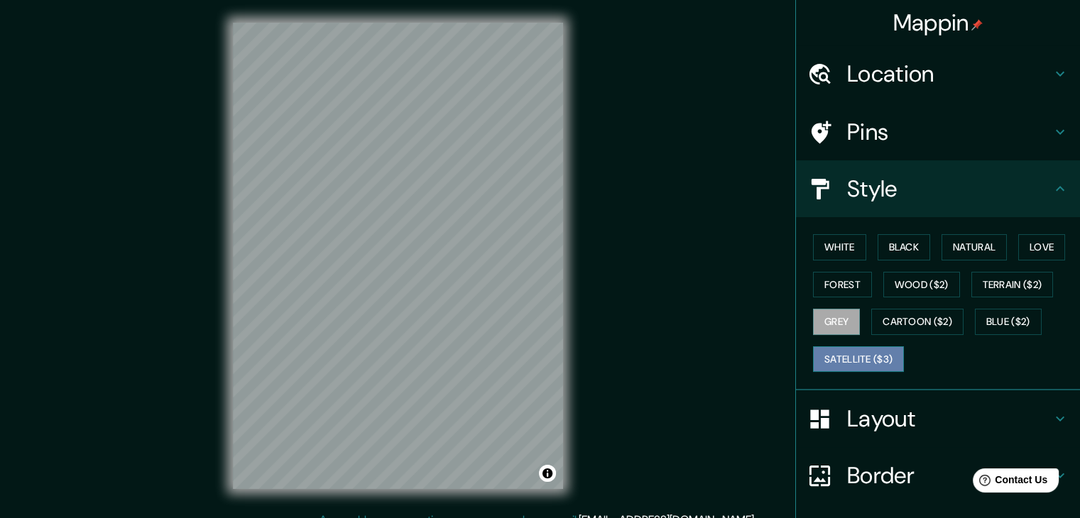
click at [852, 364] on button "Satellite ($3)" at bounding box center [858, 360] width 91 height 26
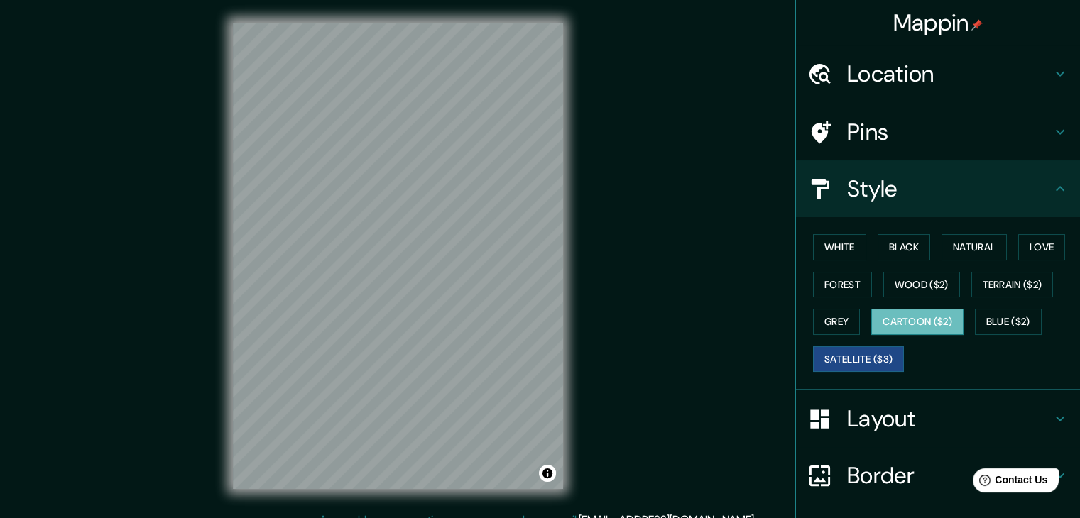
click at [888, 327] on button "Cartoon ($2)" at bounding box center [917, 322] width 92 height 26
drag, startPoint x: 932, startPoint y: 289, endPoint x: 940, endPoint y: 366, distance: 77.1
click at [940, 366] on div "White Black Natural Love Forest Wood ($2) Terrain ($2) Grey Cartoon ($2) Blue (…" at bounding box center [943, 303] width 273 height 149
click at [906, 283] on button "Wood ($2)" at bounding box center [921, 285] width 77 height 26
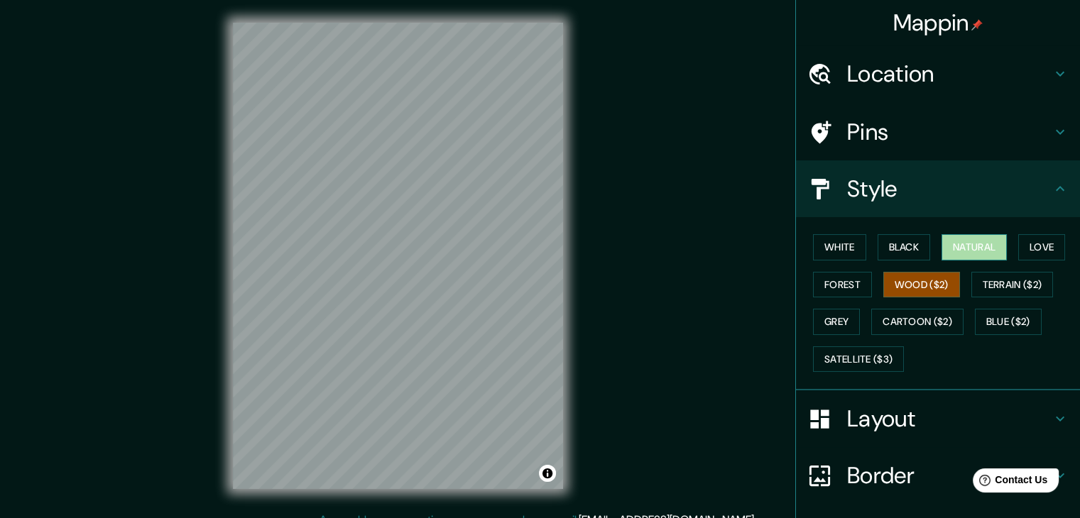
click at [977, 251] on button "Natural" at bounding box center [974, 247] width 65 height 26
click at [989, 278] on button "Terrain ($2)" at bounding box center [1013, 285] width 82 height 26
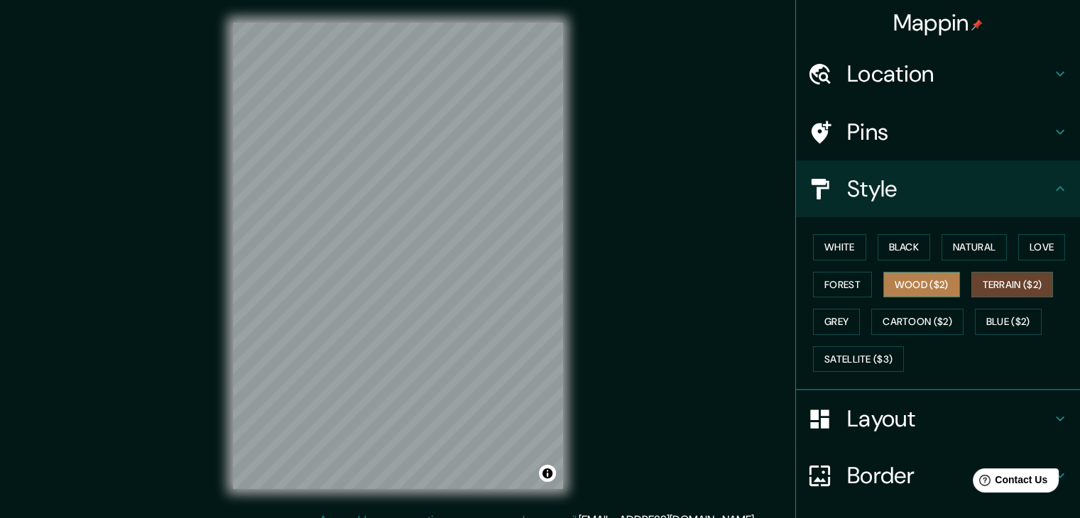
click at [937, 287] on button "Wood ($2)" at bounding box center [921, 285] width 77 height 26
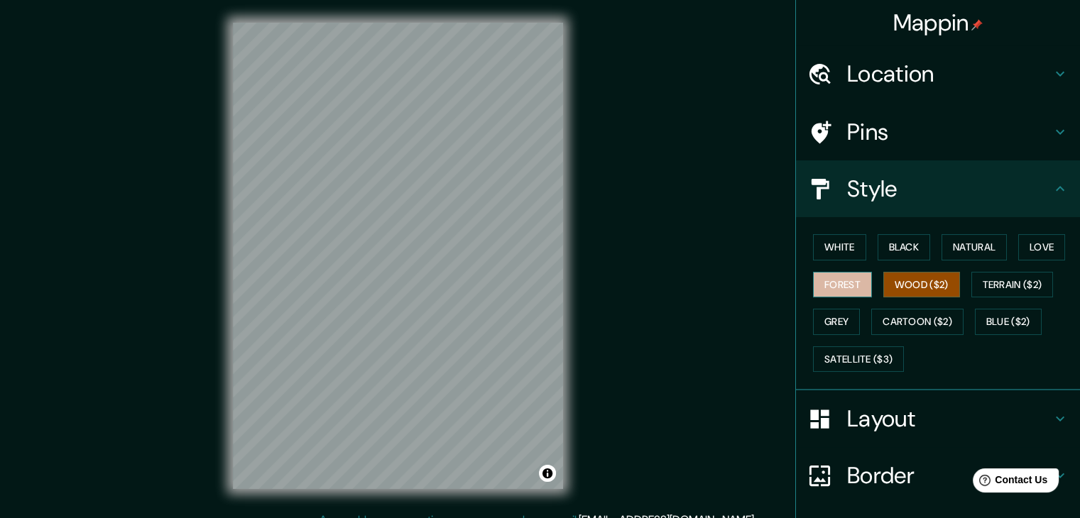
click at [816, 282] on button "Forest" at bounding box center [842, 285] width 59 height 26
click at [1010, 256] on div "White Black Natural Love Forest Wood ($2) Terrain ($2) Grey Cartoon ($2) Blue (…" at bounding box center [943, 303] width 273 height 149
click at [1026, 251] on button "Love" at bounding box center [1041, 247] width 47 height 26
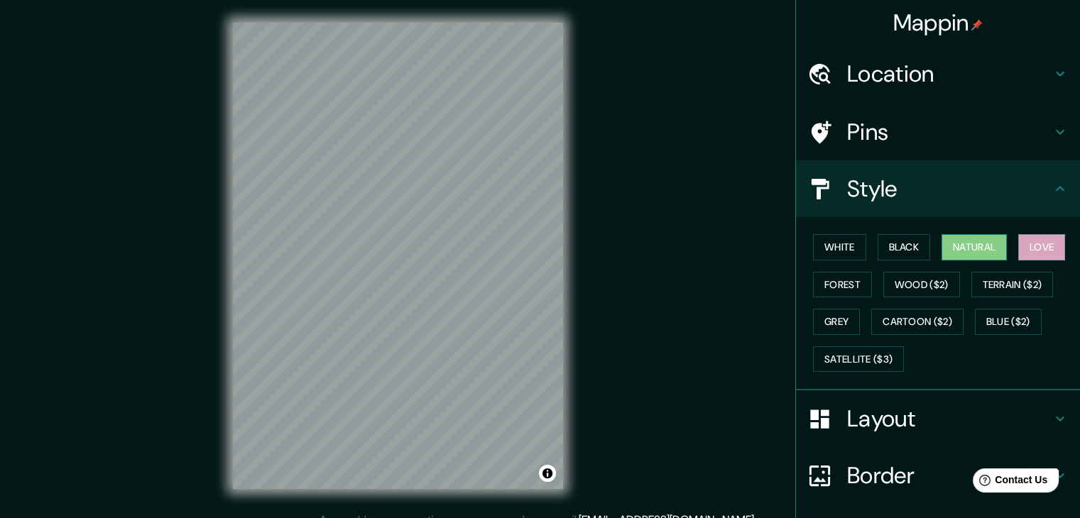
click at [977, 254] on button "Natural" at bounding box center [974, 247] width 65 height 26
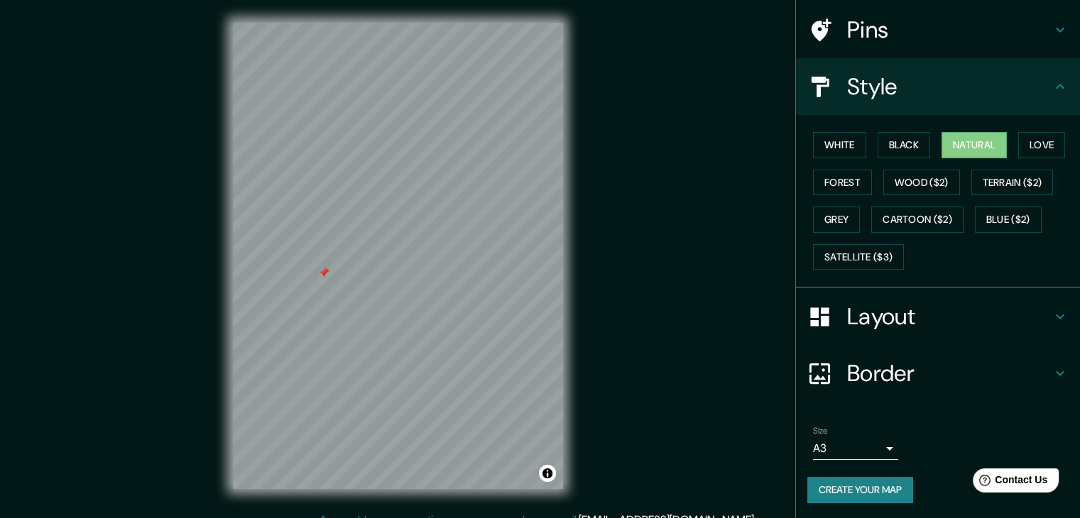
scroll to position [16, 0]
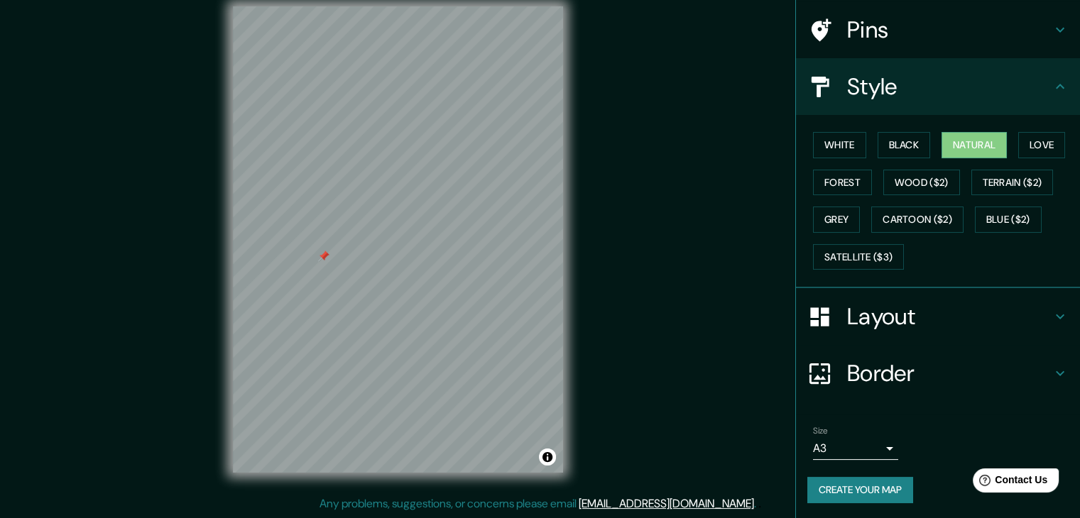
click at [869, 486] on button "Create your map" at bounding box center [860, 490] width 106 height 26
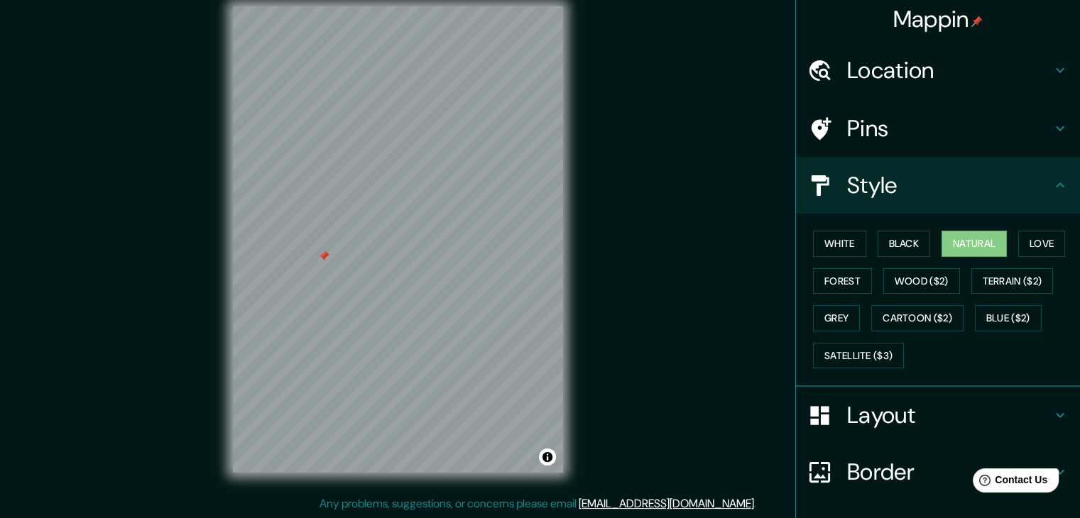
scroll to position [0, 0]
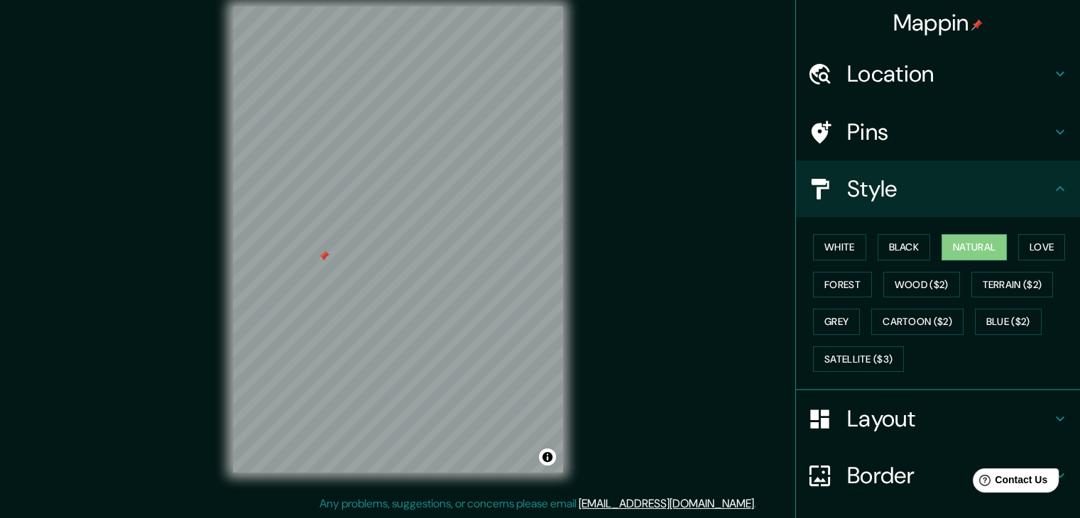
drag, startPoint x: 915, startPoint y: 110, endPoint x: 905, endPoint y: 129, distance: 21.0
click at [914, 114] on div "Pins" at bounding box center [938, 132] width 284 height 57
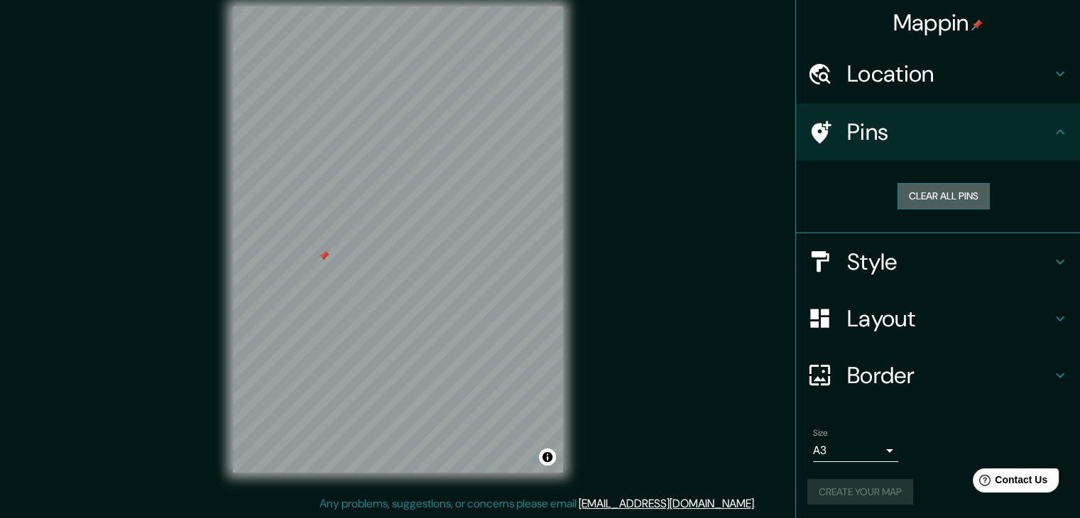
click at [915, 192] on button "Clear all pins" at bounding box center [944, 196] width 92 height 26
click at [875, 486] on button "Create your map" at bounding box center [860, 492] width 106 height 26
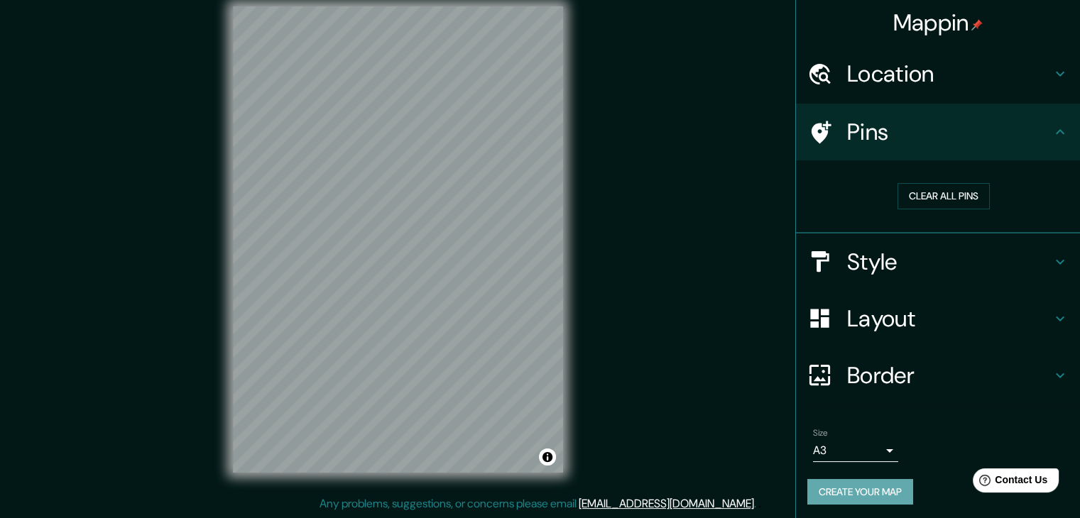
click at [868, 488] on button "Create your map" at bounding box center [860, 492] width 106 height 26
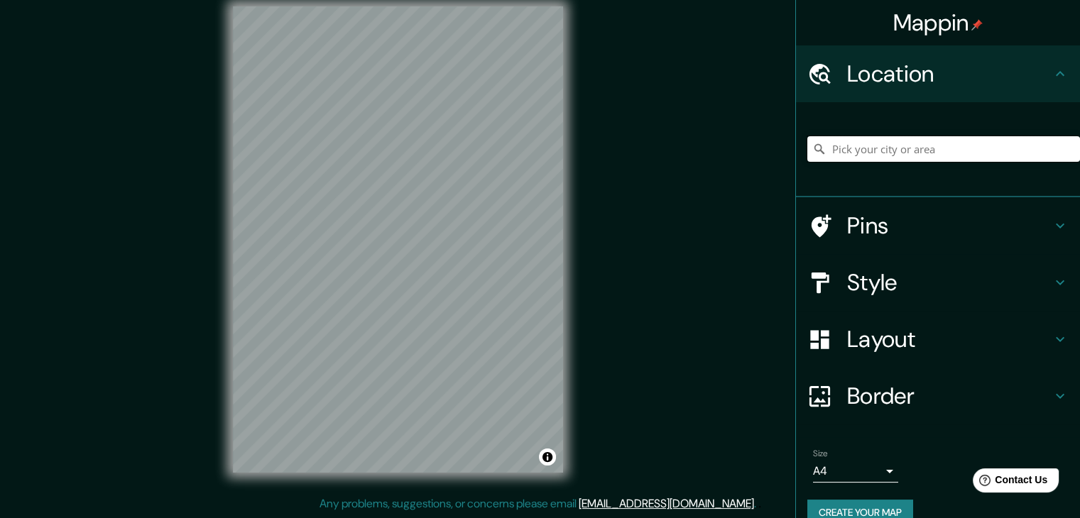
click at [854, 149] on input "Pick your city or area" at bounding box center [943, 149] width 273 height 26
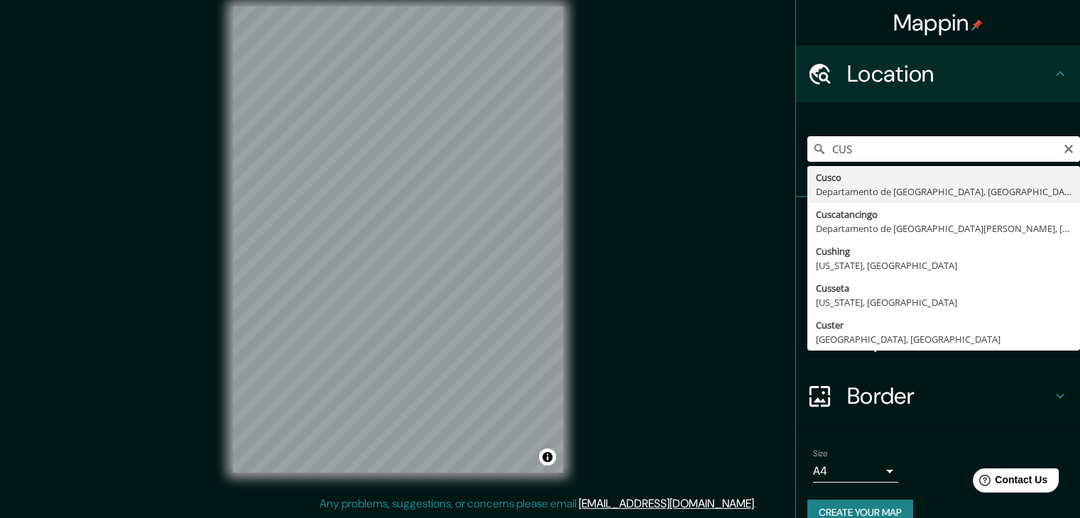
type input "Cusco, [GEOGRAPHIC_DATA], [GEOGRAPHIC_DATA]"
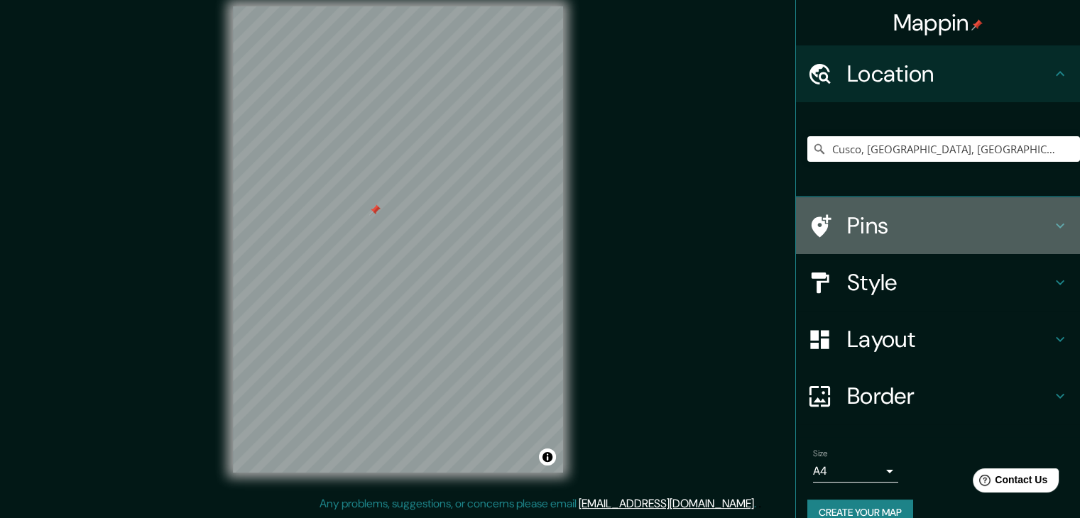
click at [882, 225] on h4 "Pins" at bounding box center [949, 226] width 205 height 28
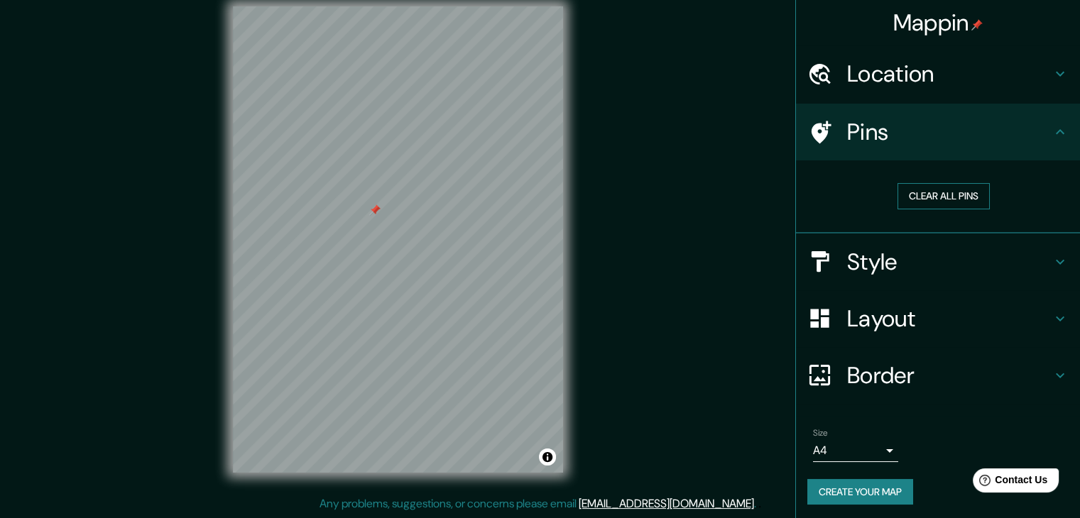
click at [898, 201] on button "Clear all pins" at bounding box center [944, 196] width 92 height 26
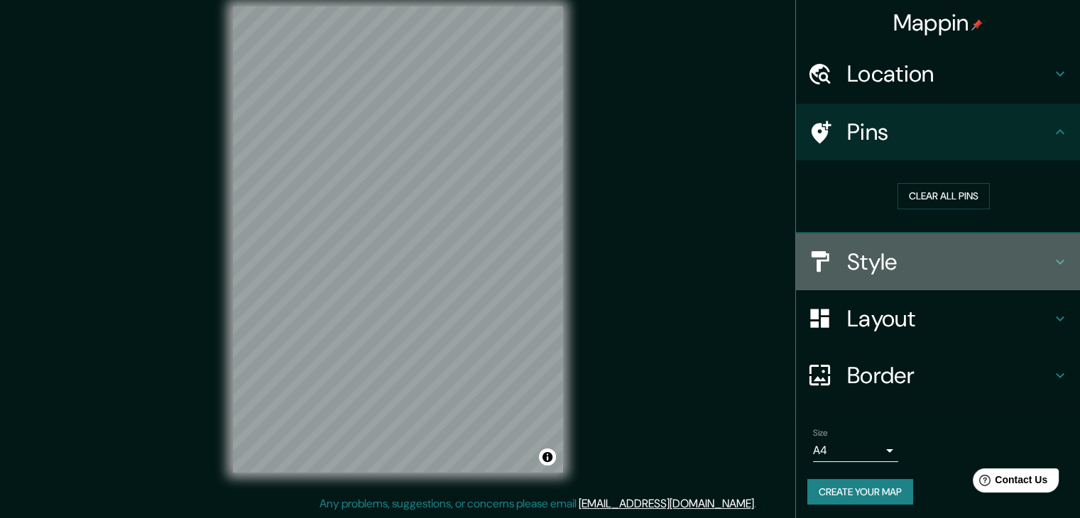
click at [847, 259] on h4 "Style" at bounding box center [949, 262] width 205 height 28
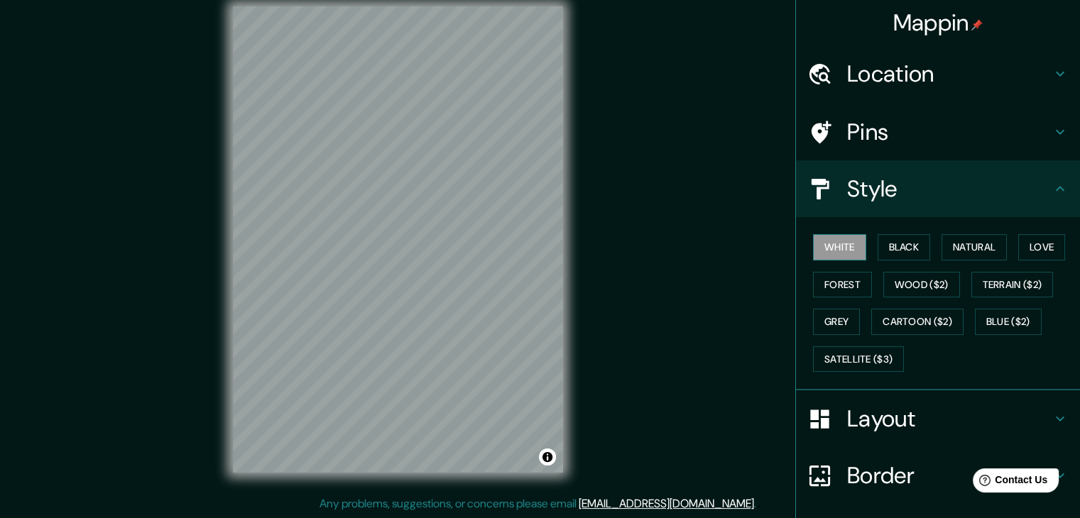
click at [840, 243] on button "White" at bounding box center [839, 247] width 53 height 26
click at [888, 248] on button "Black" at bounding box center [904, 247] width 53 height 26
click at [859, 248] on div "White Black Natural Love Forest Wood ($2) Terrain ($2) Grey Cartoon ($2) Blue (…" at bounding box center [943, 303] width 273 height 149
click at [975, 245] on button "Natural" at bounding box center [974, 247] width 65 height 26
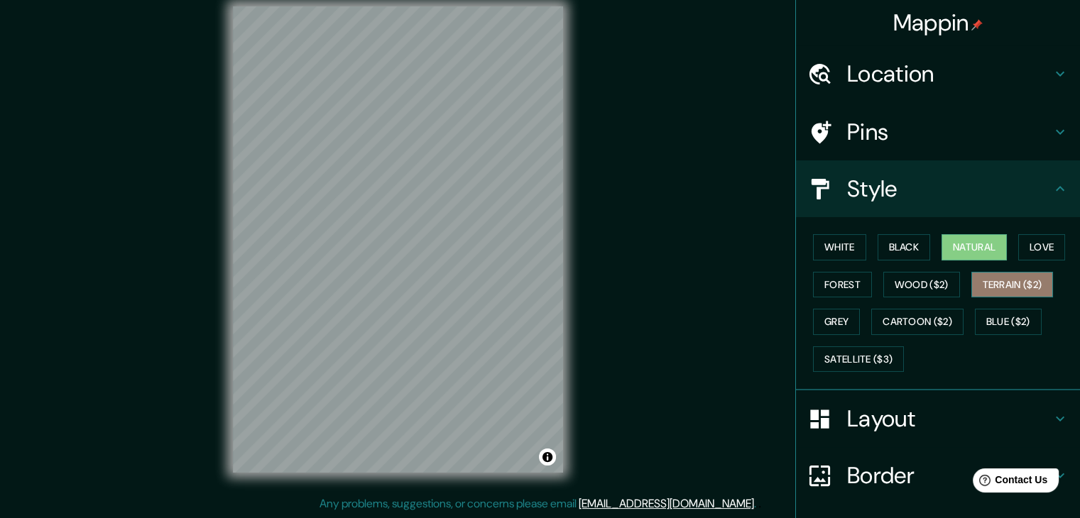
click at [1017, 285] on button "Terrain ($2)" at bounding box center [1013, 285] width 82 height 26
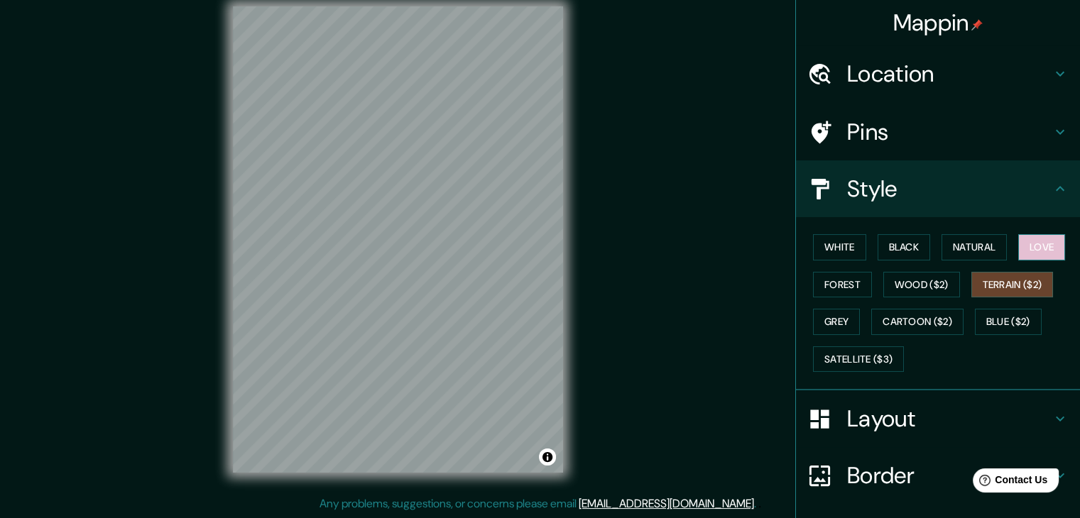
click at [1030, 248] on button "Love" at bounding box center [1041, 247] width 47 height 26
click at [910, 285] on button "Wood ($2)" at bounding box center [921, 285] width 77 height 26
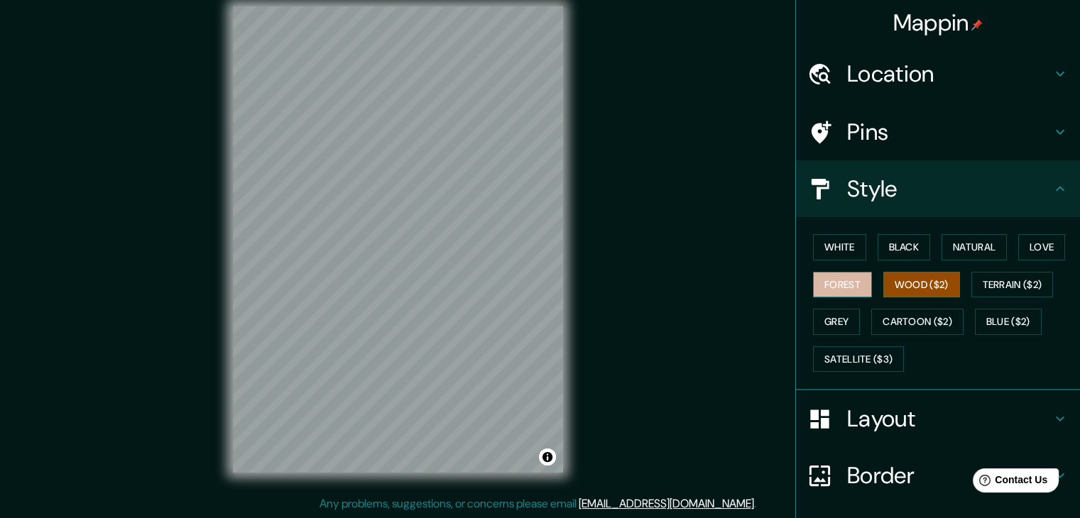
click at [839, 288] on button "Forest" at bounding box center [842, 285] width 59 height 26
click at [828, 322] on button "Grey" at bounding box center [836, 322] width 47 height 26
click at [834, 286] on button "Forest" at bounding box center [842, 285] width 59 height 26
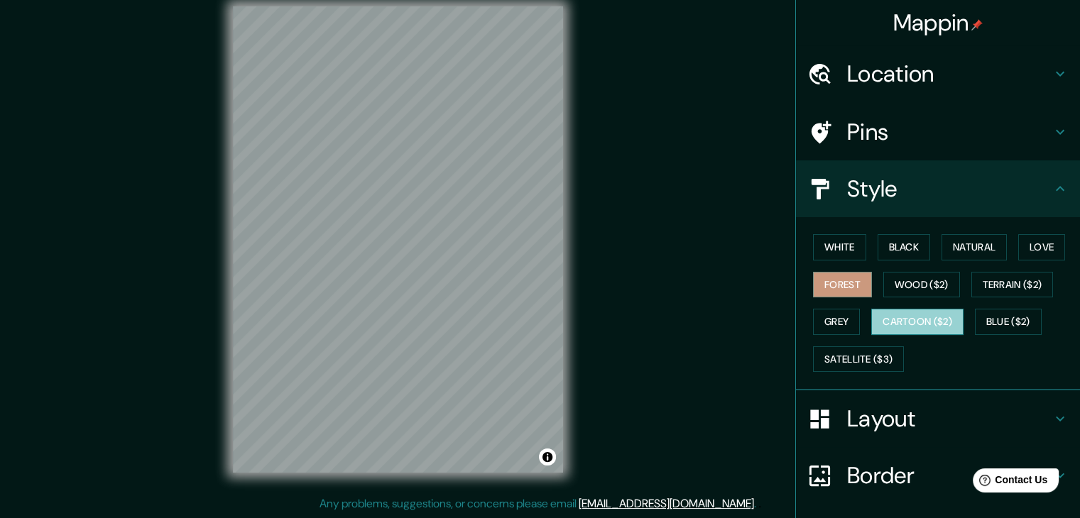
click at [875, 322] on button "Cartoon ($2)" at bounding box center [917, 322] width 92 height 26
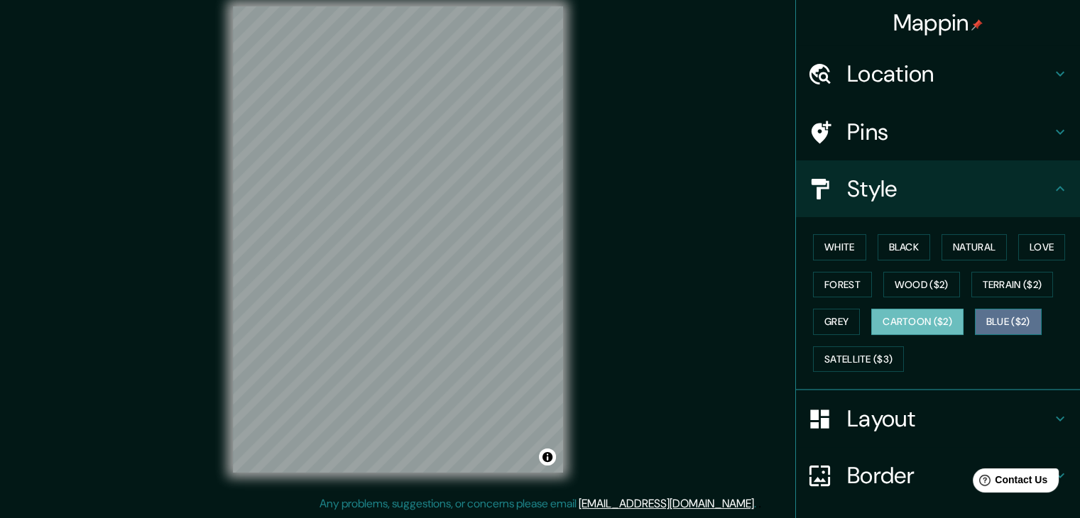
click at [980, 322] on button "Blue ($2)" at bounding box center [1008, 322] width 67 height 26
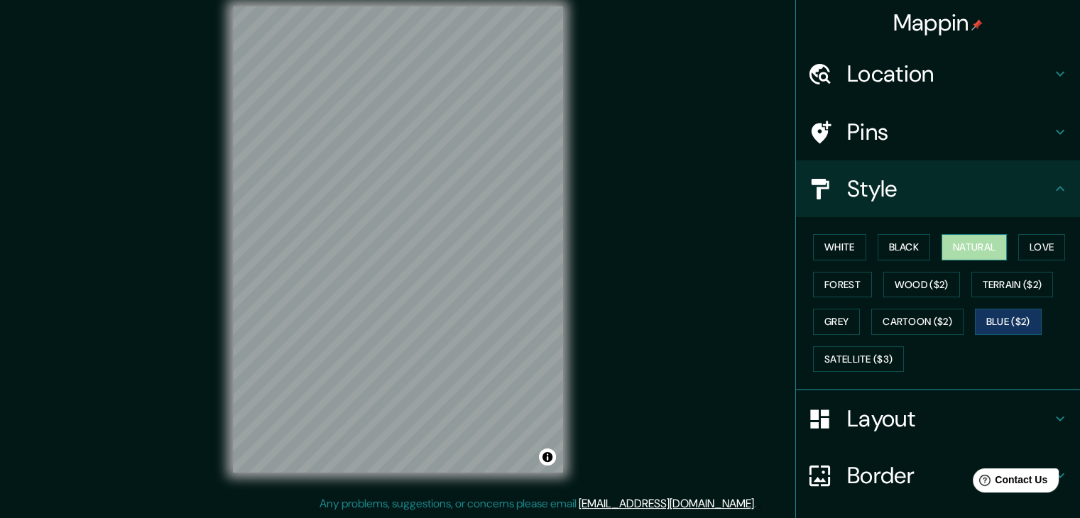
click at [962, 254] on button "Natural" at bounding box center [974, 247] width 65 height 26
click at [981, 284] on button "Terrain ($2)" at bounding box center [1013, 285] width 82 height 26
